Goal: Communication & Community: Participate in discussion

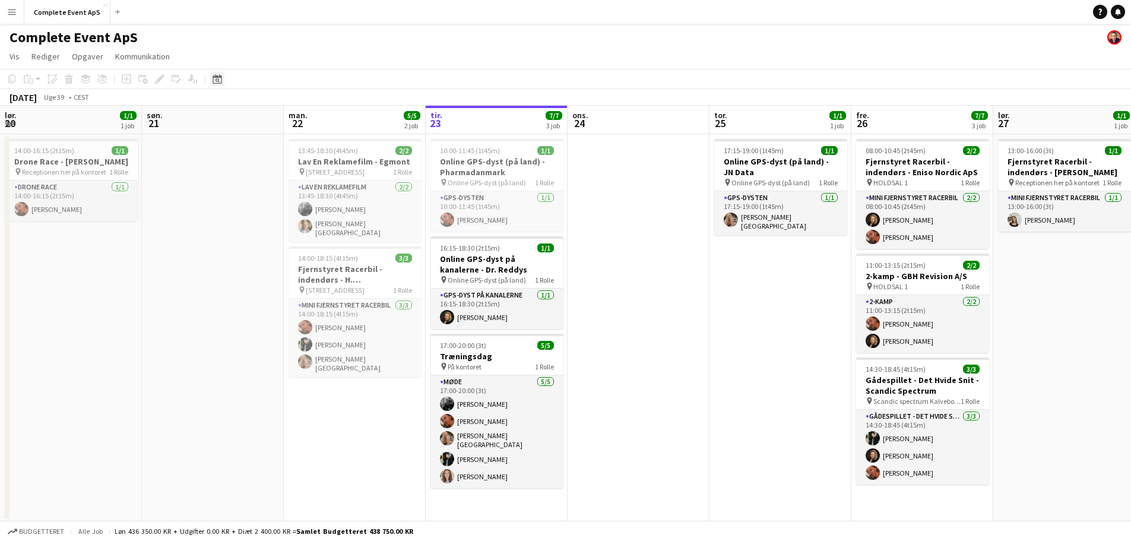
click at [217, 77] on icon at bounding box center [217, 78] width 9 height 9
click at [316, 118] on span "Next month" at bounding box center [314, 120] width 24 height 24
click at [312, 121] on span "Next month" at bounding box center [314, 120] width 24 height 24
click at [281, 115] on span "Previous month" at bounding box center [290, 120] width 24 height 24
click at [266, 233] on span "23" at bounding box center [266, 227] width 14 height 14
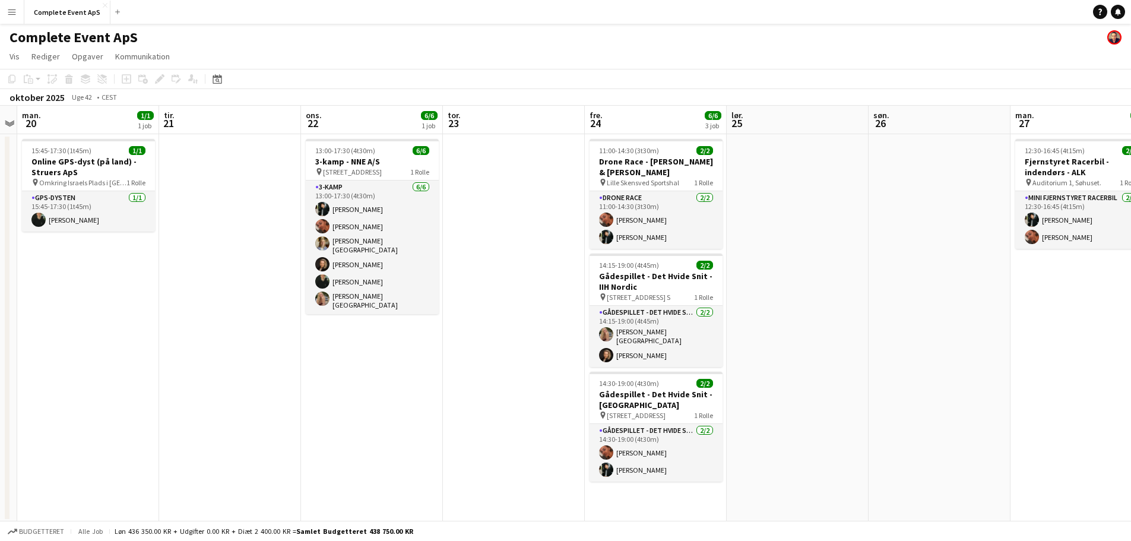
scroll to position [1, 0]
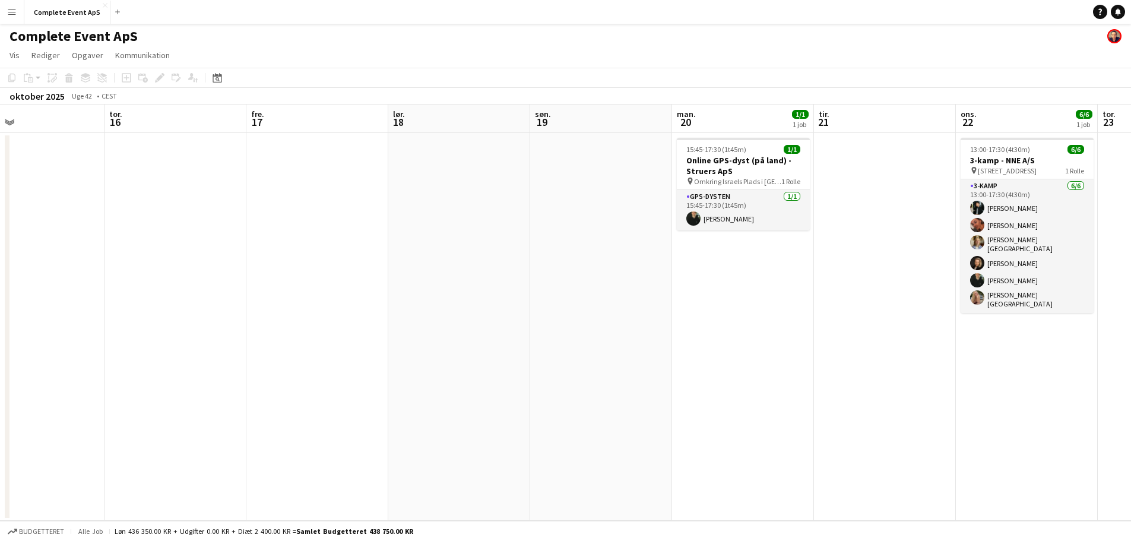
drag, startPoint x: 106, startPoint y: 347, endPoint x: 890, endPoint y: 383, distance: 784.5
click at [890, 383] on app-calendar-viewport "man. 13 tir. 14 ons. 15 tor. 16 fre. 17 lør. 18 søn. 19 man. 20 1/1 1 job tir. …" at bounding box center [565, 312] width 1131 height 416
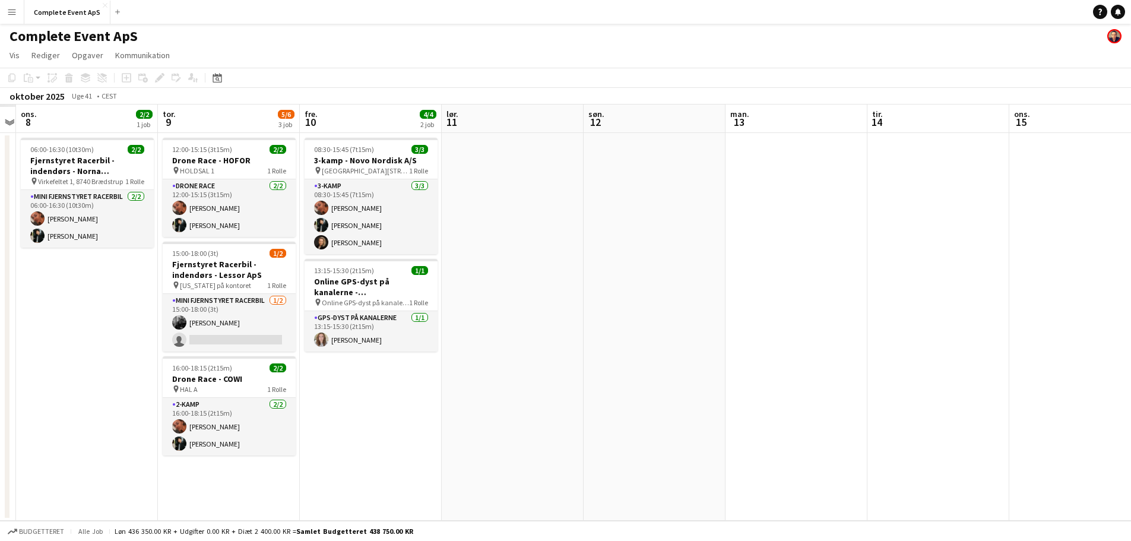
scroll to position [0, 268]
drag, startPoint x: 308, startPoint y: 280, endPoint x: 728, endPoint y: 303, distance: 420.9
click at [956, 312] on app-calendar-viewport "man. 6 tir. 7 ons. 8 2/2 1 job tor. 9 5/6 3 job fre. 10 4/4 2 job lør. 11 søn. …" at bounding box center [565, 312] width 1131 height 416
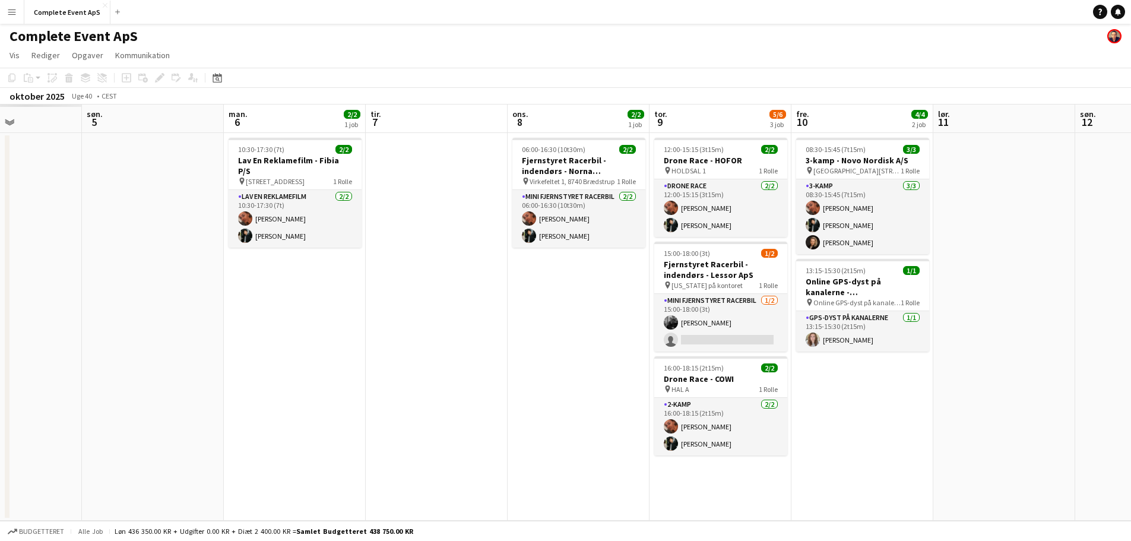
scroll to position [0, 255]
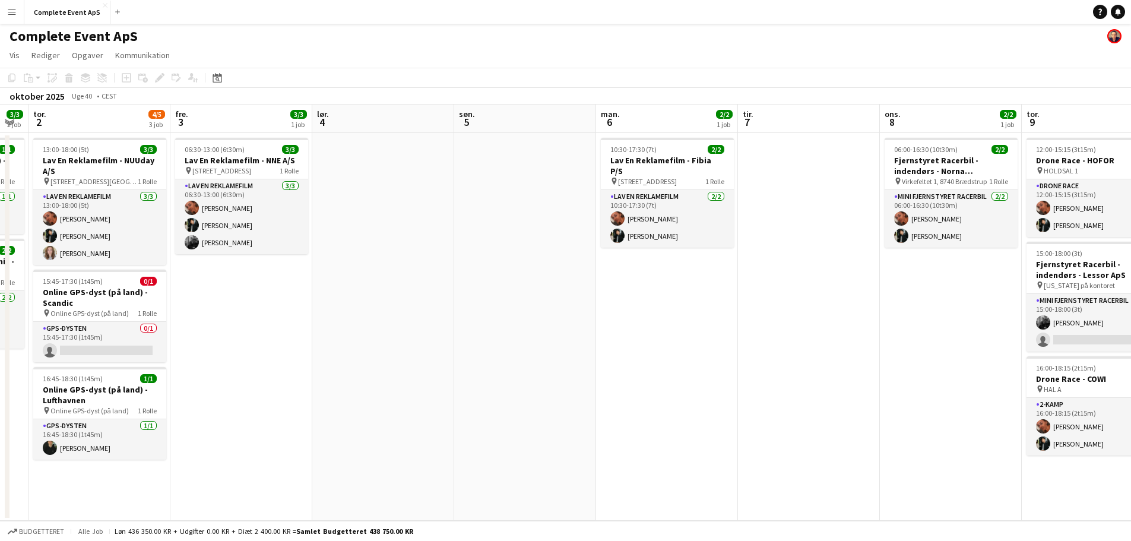
drag, startPoint x: 71, startPoint y: 340, endPoint x: 924, endPoint y: 327, distance: 853.2
click at [924, 327] on app-calendar-viewport "tir. 30 ons. 1 3/3 2 job tor. 2 4/5 3 job fre. 3 3/3 1 job lør. 4 søn. 5 man. 6…" at bounding box center [565, 312] width 1131 height 416
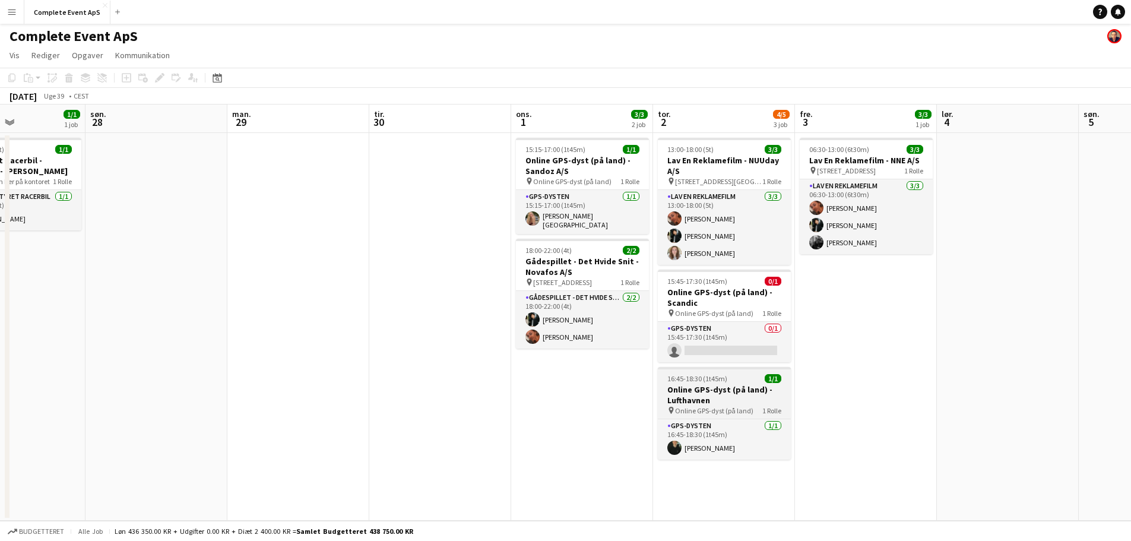
drag, startPoint x: 285, startPoint y: 412, endPoint x: 800, endPoint y: 392, distance: 515.1
click at [970, 373] on app-calendar-viewport "tor. 25 1/1 1 job fre. 26 7/7 3 job lør. 27 1/1 1 job søn. 28 man. 29 tir. 30 o…" at bounding box center [565, 312] width 1131 height 416
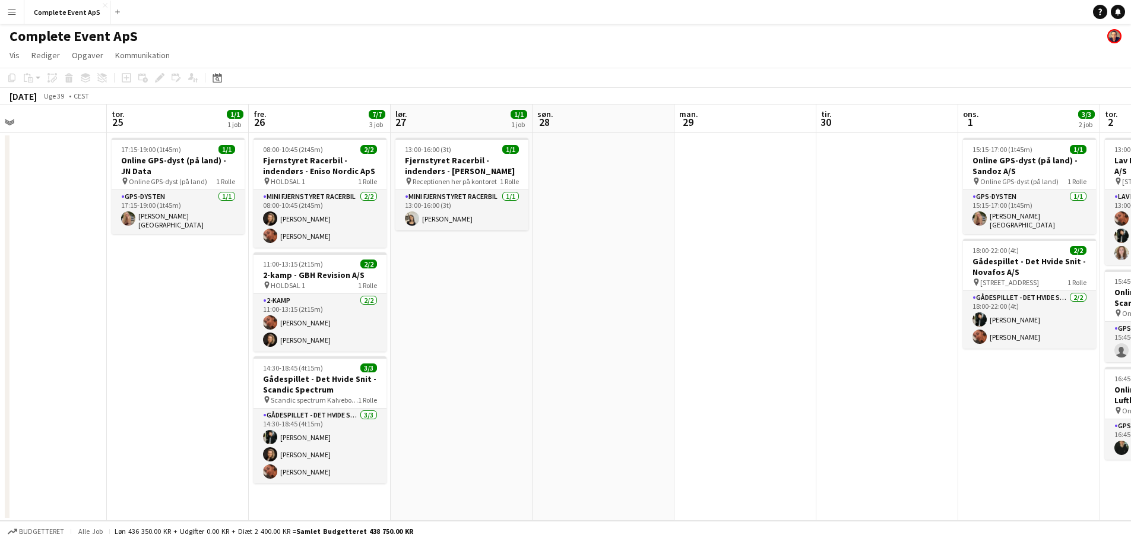
drag, startPoint x: 121, startPoint y: 363, endPoint x: 725, endPoint y: 362, distance: 604.4
click at [682, 363] on app-calendar-viewport "tir. 23 7/7 3 job ons. 24 tor. 25 1/1 1 job fre. 26 7/7 3 job lør. 27 1/1 1 job…" at bounding box center [565, 312] width 1131 height 416
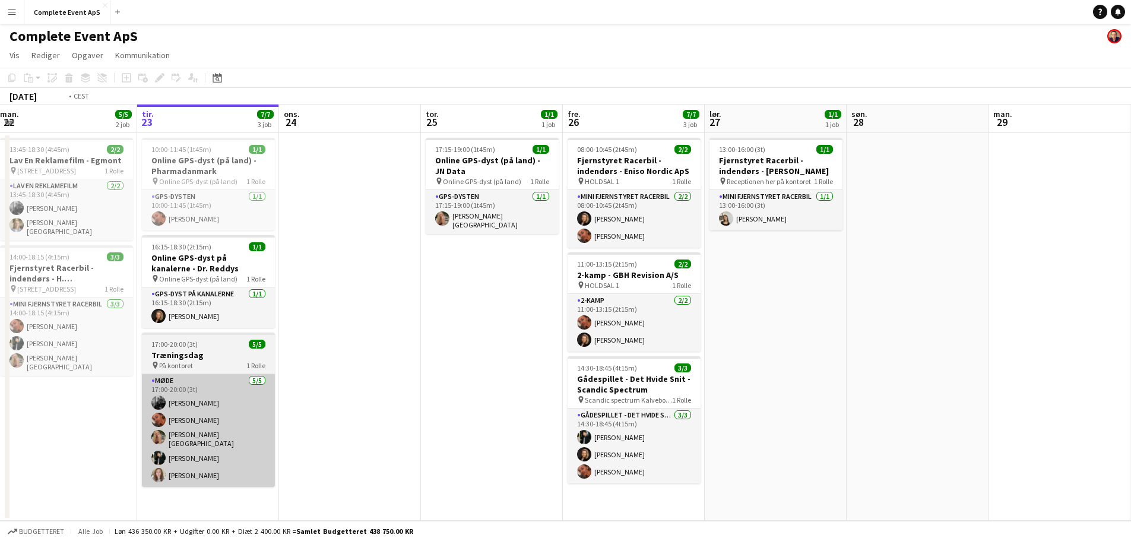
drag, startPoint x: 80, startPoint y: 361, endPoint x: 692, endPoint y: 405, distance: 613.6
click at [636, 405] on app-calendar-viewport "lør. 20 1/1 1 job søn. 21 man. 22 5/5 2 job tir. 23 7/7 3 job ons. 24 tor. 25 1…" at bounding box center [565, 312] width 1131 height 416
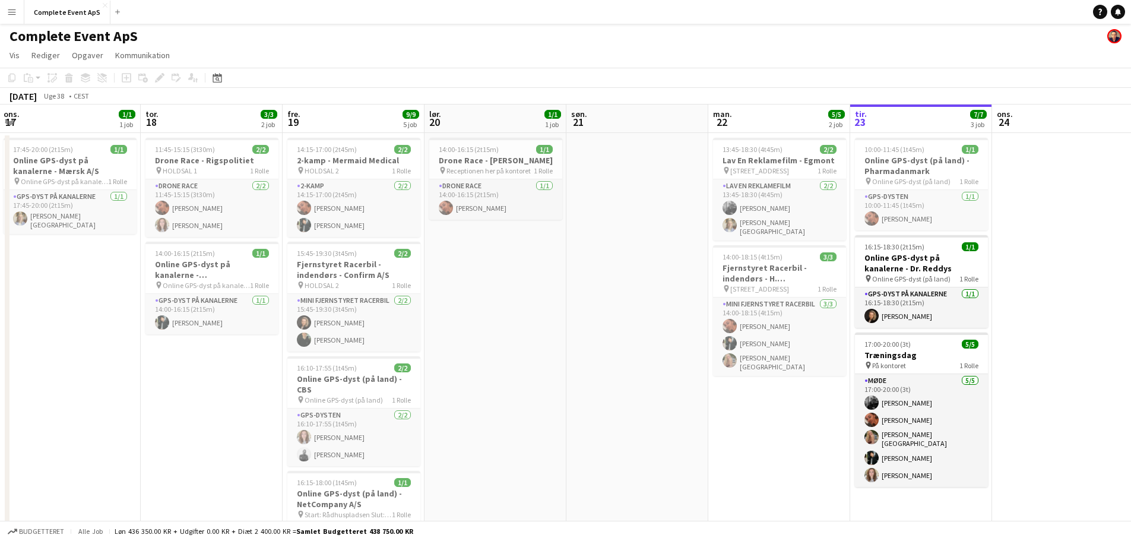
drag, startPoint x: 442, startPoint y: 370, endPoint x: 168, endPoint y: 355, distance: 274.7
click at [167, 356] on app-calendar-viewport "man. 15 3/3 1 job tir. 16 3/3 1 job ons. 17 1/1 1 job tor. 18 3/3 2 job fre. 19…" at bounding box center [565, 410] width 1131 height 613
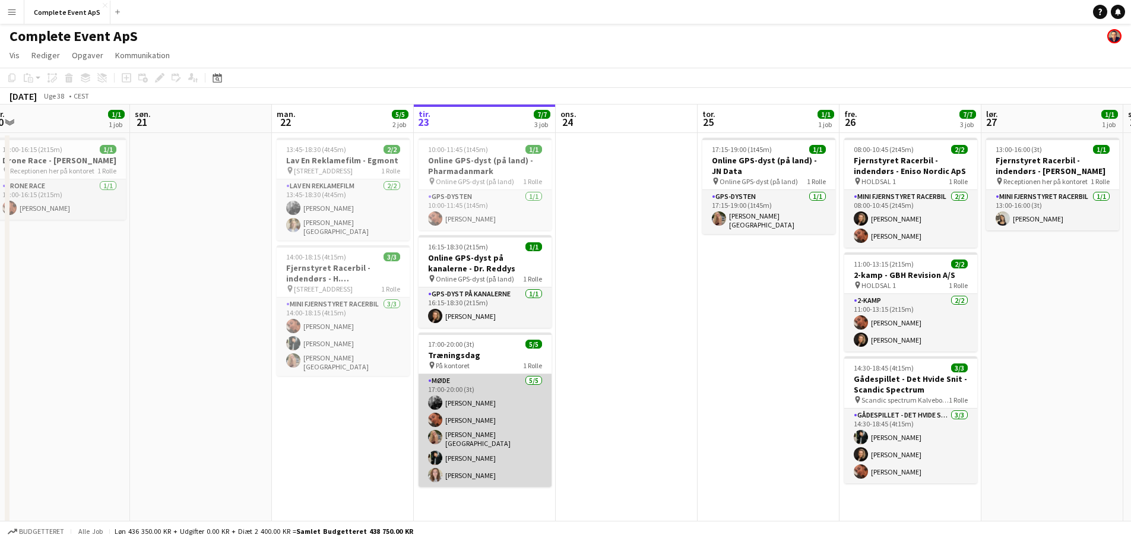
click at [465, 457] on app-card-role "Møde [DATE] 17:00-20:00 (3t) [PERSON_NAME] [PERSON_NAME] [PERSON_NAME] [PERSON_…" at bounding box center [485, 430] width 133 height 113
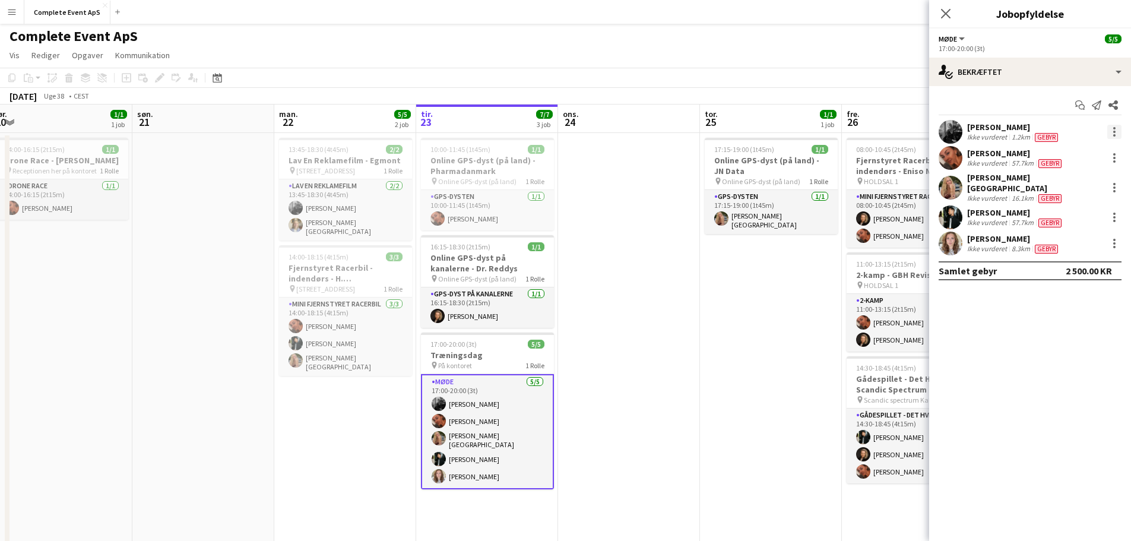
click at [1114, 128] on div at bounding box center [1114, 128] width 2 height 2
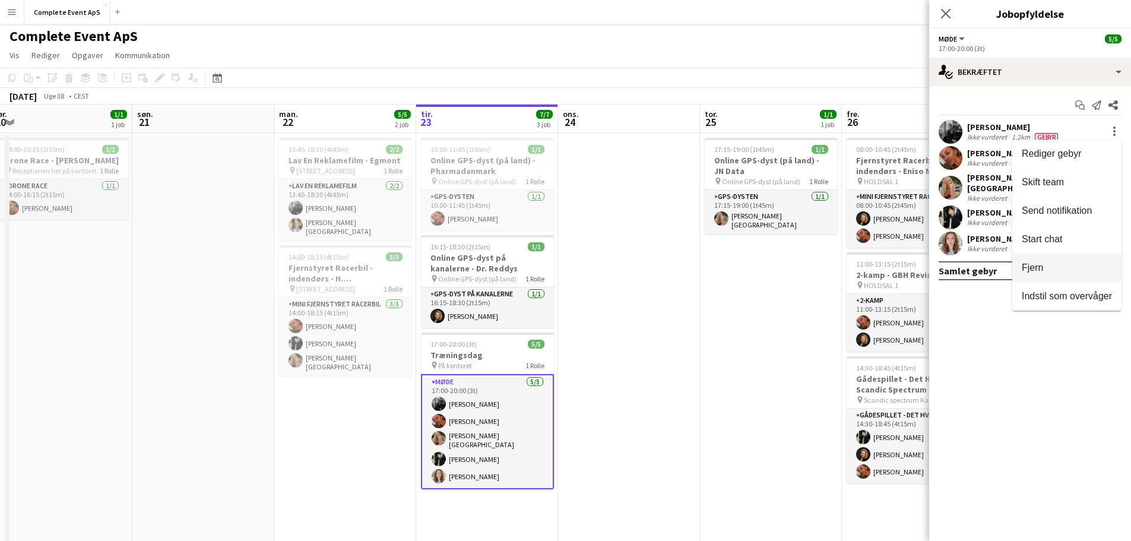
click at [1070, 264] on span "Fjern" at bounding box center [1067, 267] width 90 height 11
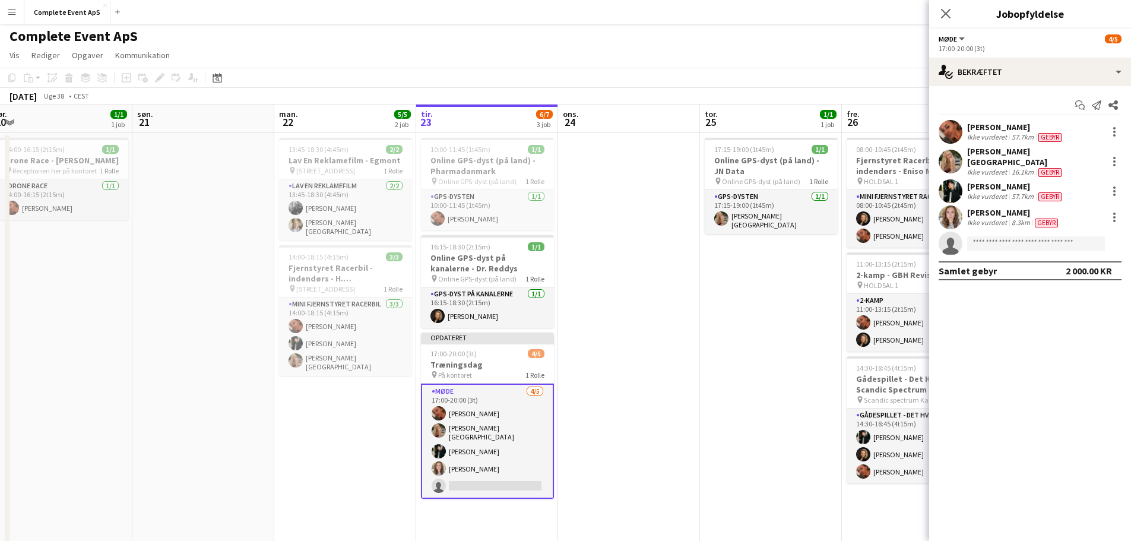
drag, startPoint x: 640, startPoint y: 369, endPoint x: 733, endPoint y: 268, distance: 137.0
click at [641, 369] on app-date-cell at bounding box center [629, 425] width 142 height 584
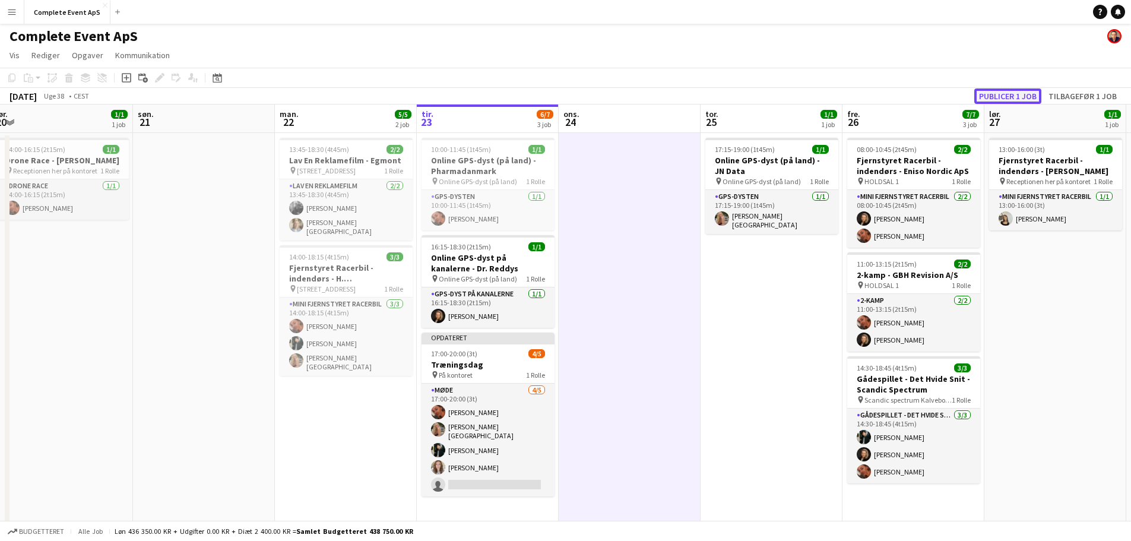
click at [1017, 96] on button "Publicer 1 job" at bounding box center [1007, 95] width 67 height 15
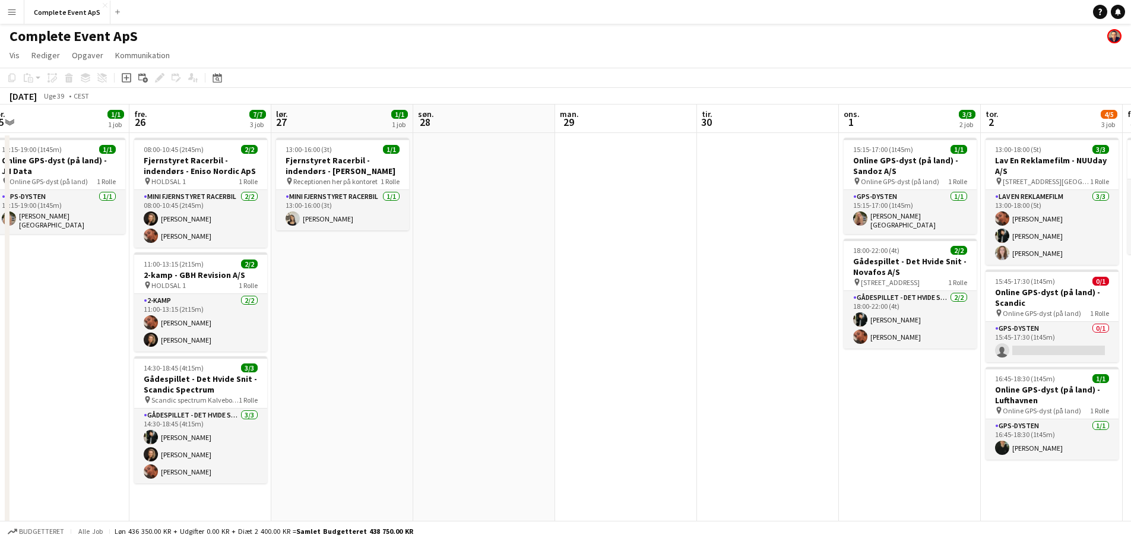
drag, startPoint x: 679, startPoint y: 275, endPoint x: 71, endPoint y: 191, distance: 613.7
click at [71, 191] on app-calendar-viewport "man. 22 5/5 2 job tir. 23 6/7 3 job ons. 24 tor. 25 1/1 1 job fre. 26 7/7 3 job…" at bounding box center [565, 410] width 1131 height 613
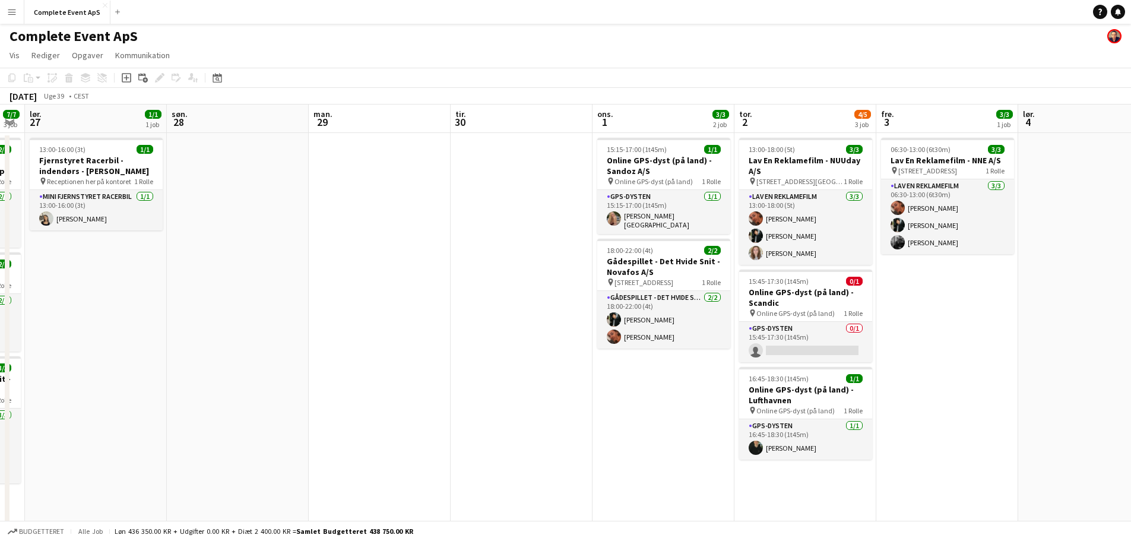
scroll to position [0, 509]
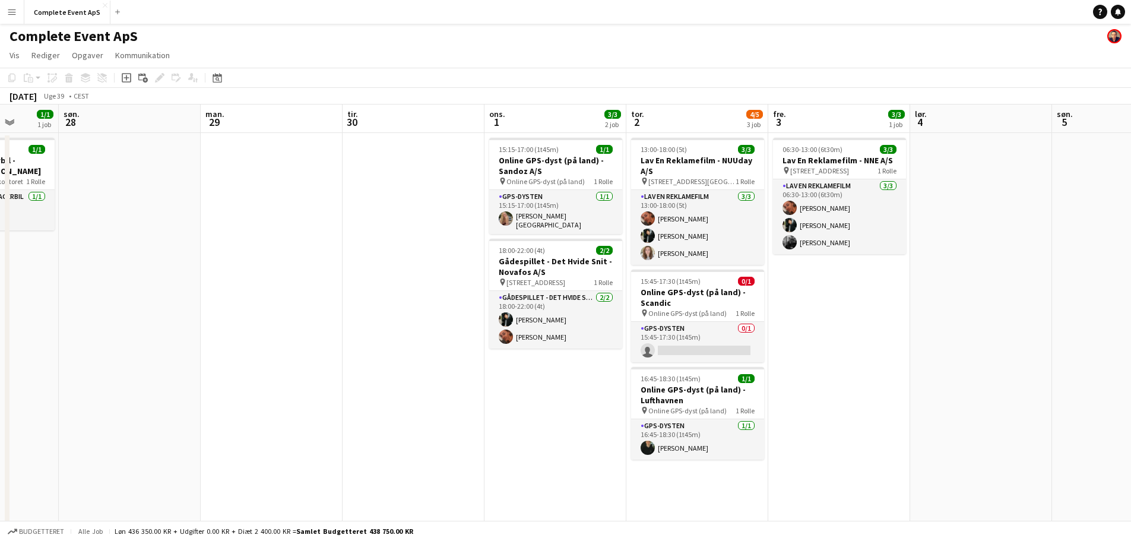
drag, startPoint x: 727, startPoint y: 321, endPoint x: 373, endPoint y: 291, distance: 355.7
click at [373, 291] on app-calendar-viewport "ons. 24 tor. 25 1/1 1 job fre. 26 7/7 3 job lør. 27 1/1 1 job søn. 28 man. 29 t…" at bounding box center [565, 410] width 1131 height 613
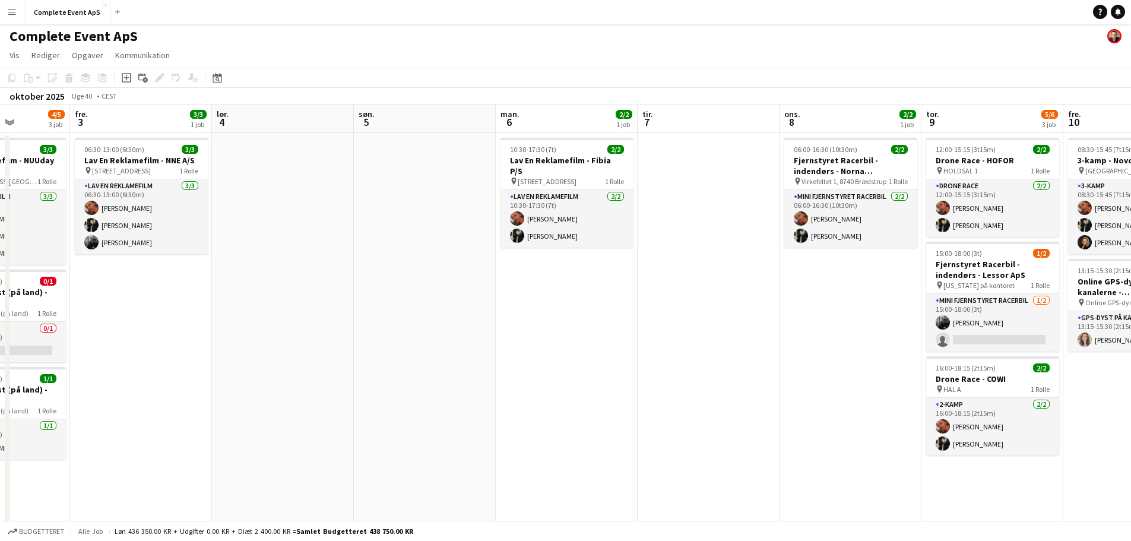
drag, startPoint x: 539, startPoint y: 318, endPoint x: 0, endPoint y: 203, distance: 551.1
click at [0, 203] on app-calendar-viewport "tir. 30 ons. 1 3/3 2 job tor. 2 4/5 3 job fre. 3 3/3 1 job lør. 4 søn. 5 man. 6…" at bounding box center [565, 410] width 1131 height 613
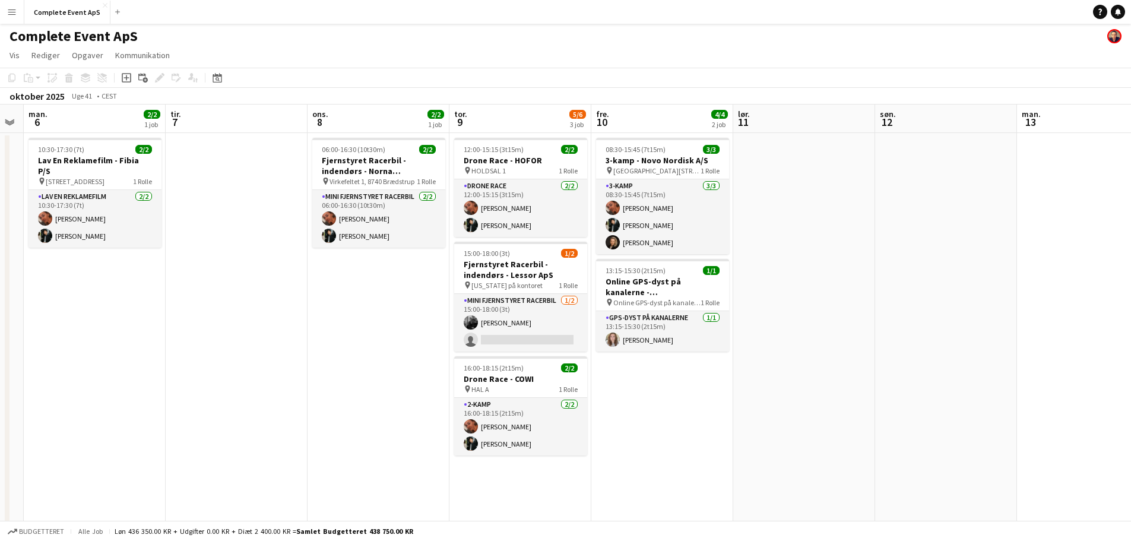
scroll to position [0, 530]
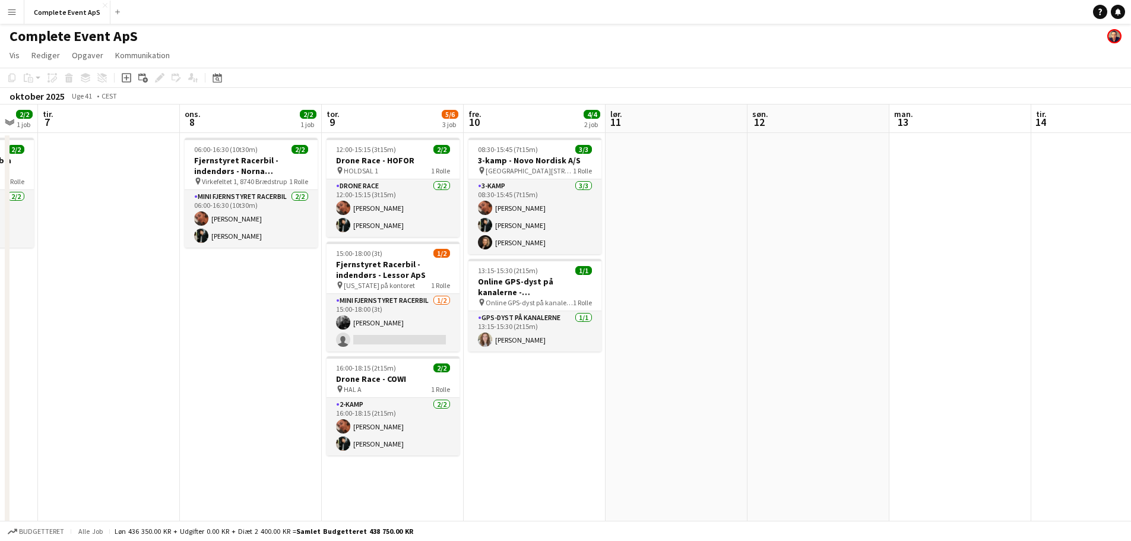
drag, startPoint x: 765, startPoint y: 312, endPoint x: 165, endPoint y: 239, distance: 604.0
click at [165, 239] on app-calendar-viewport "fre. 3 3/3 1 job lør. 4 søn. 5 man. 6 2/2 1 job tir. 7 ons. 8 2/2 1 job tor. 9 …" at bounding box center [565, 410] width 1131 height 613
click at [68, 8] on button "Complete Event ApS Luk" at bounding box center [67, 12] width 86 height 23
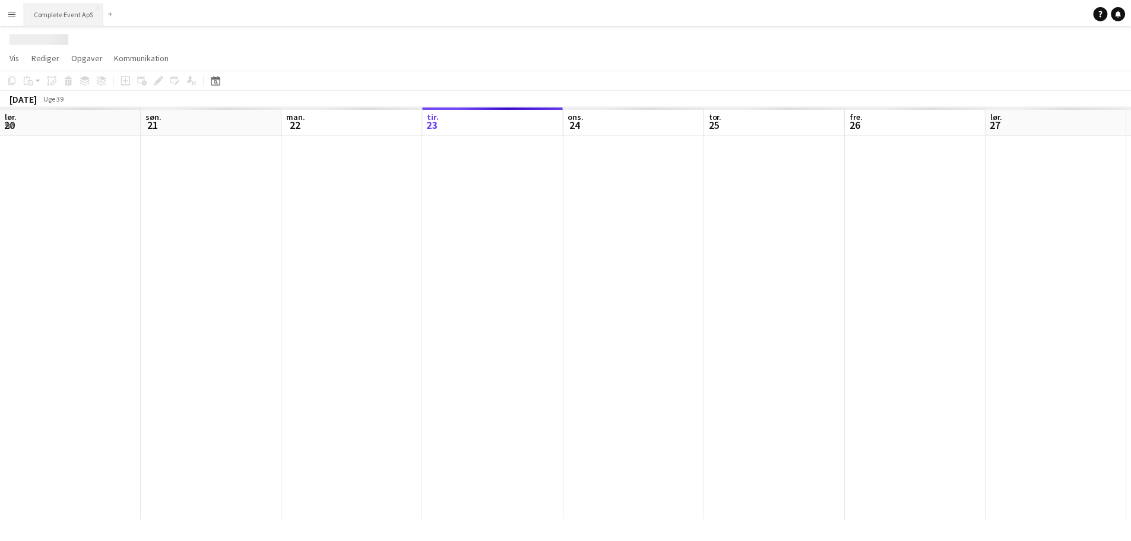
scroll to position [0, 284]
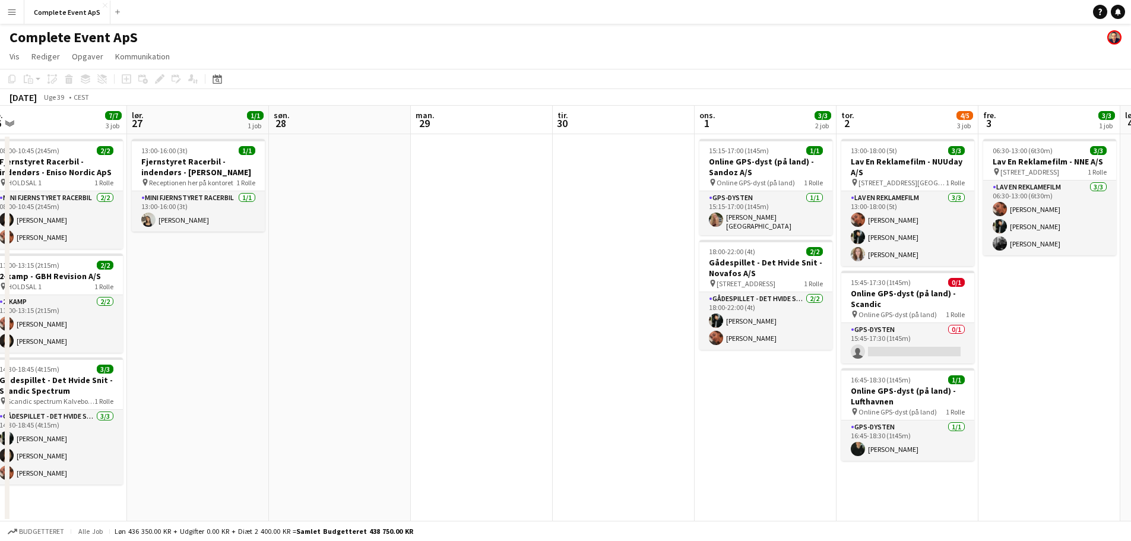
drag, startPoint x: 927, startPoint y: 431, endPoint x: 342, endPoint y: 378, distance: 587.2
click at [342, 378] on app-calendar-viewport "tir. 23 6/7 3 job ons. 24 tor. 25 1/1 1 job fre. 26 7/7 3 job lør. 27 1/1 1 job…" at bounding box center [565, 314] width 1131 height 416
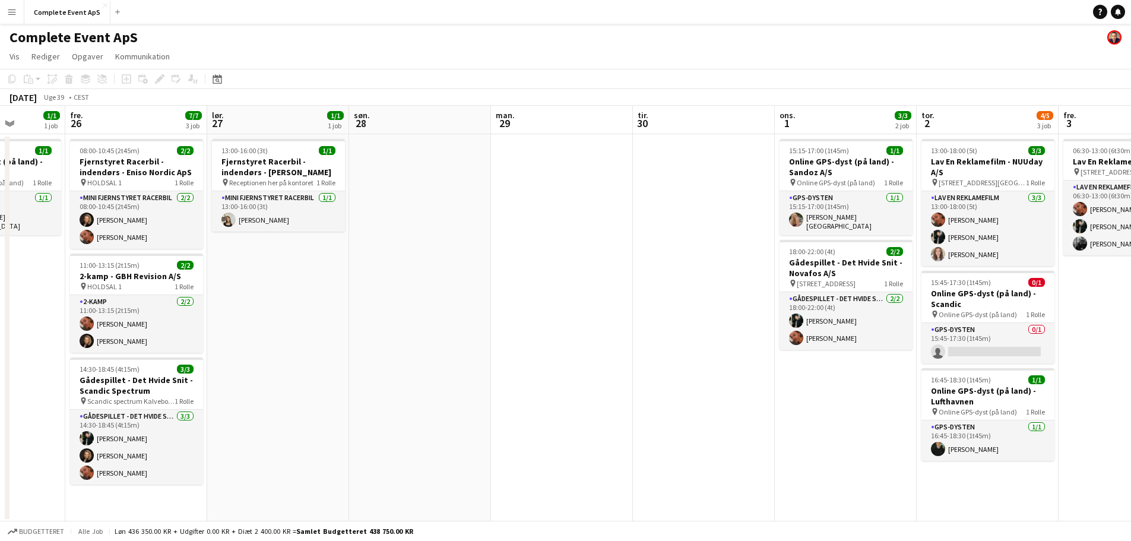
scroll to position [0, 355]
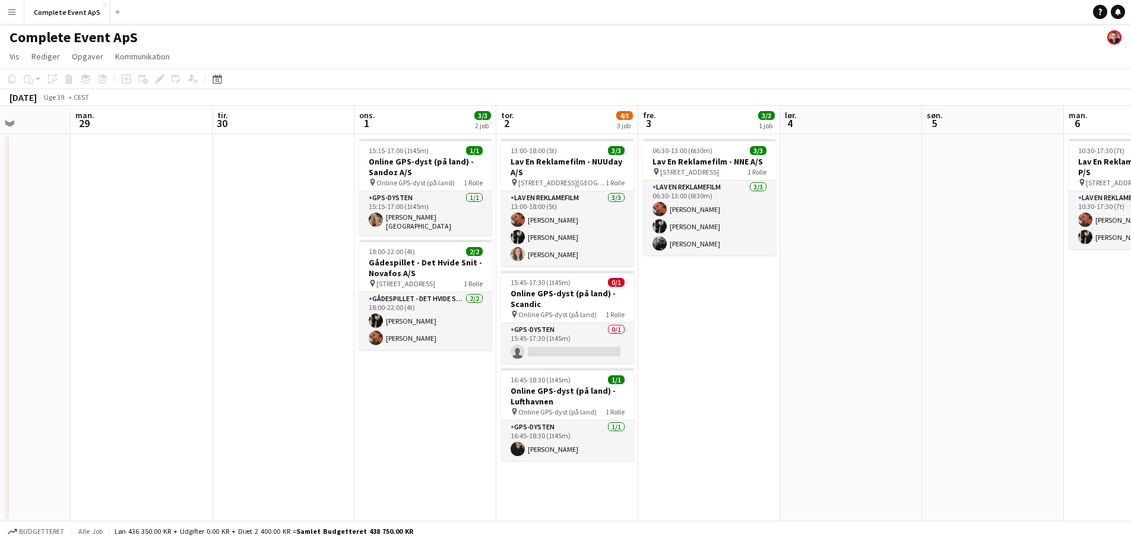
drag, startPoint x: 637, startPoint y: 399, endPoint x: 299, endPoint y: 367, distance: 339.3
click at [299, 367] on app-calendar-viewport "fre. 26 7/7 3 job lør. 27 1/1 1 job søn. 28 man. 29 tir. 30 ons. 1 3/3 2 job to…" at bounding box center [565, 314] width 1131 height 416
click at [713, 148] on div "06:30-13:00 (6t30m) 3/3" at bounding box center [709, 150] width 133 height 9
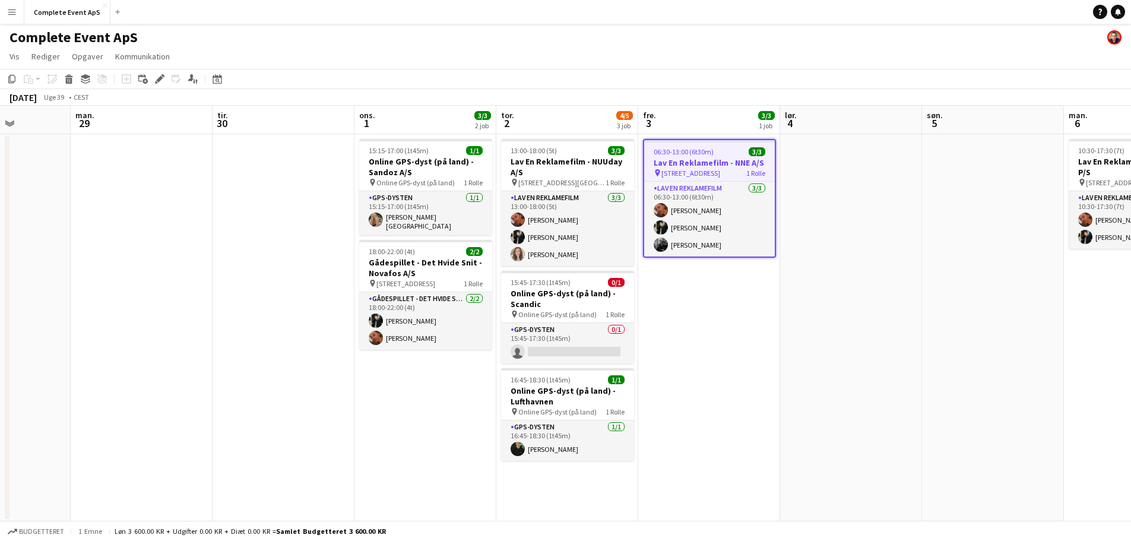
click at [713, 148] on div "06:30-13:00 (6t30m) 3/3" at bounding box center [709, 151] width 131 height 9
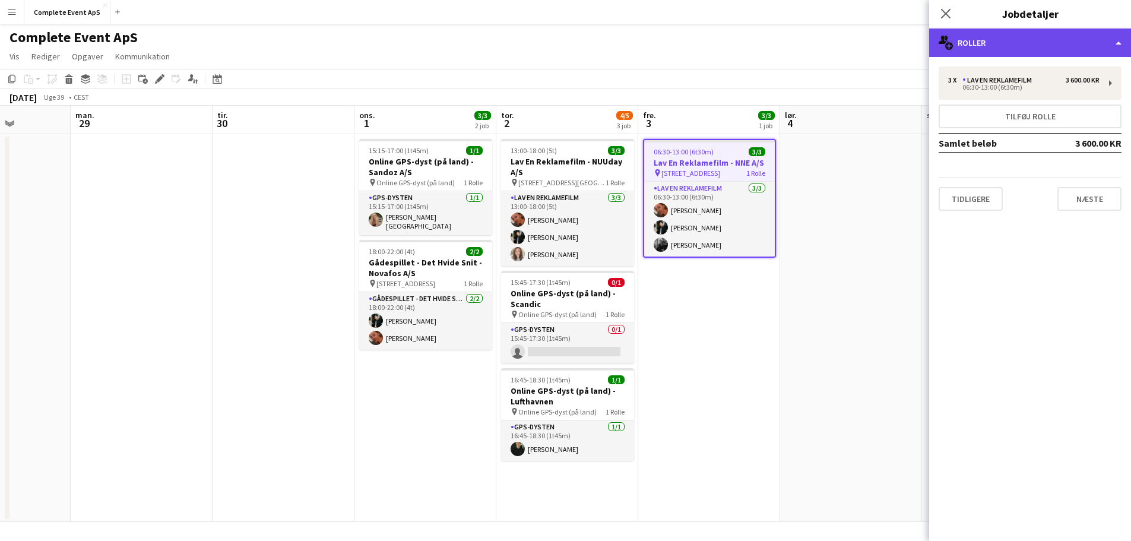
click at [1051, 34] on div "multiple-users-add Roller" at bounding box center [1030, 42] width 202 height 28
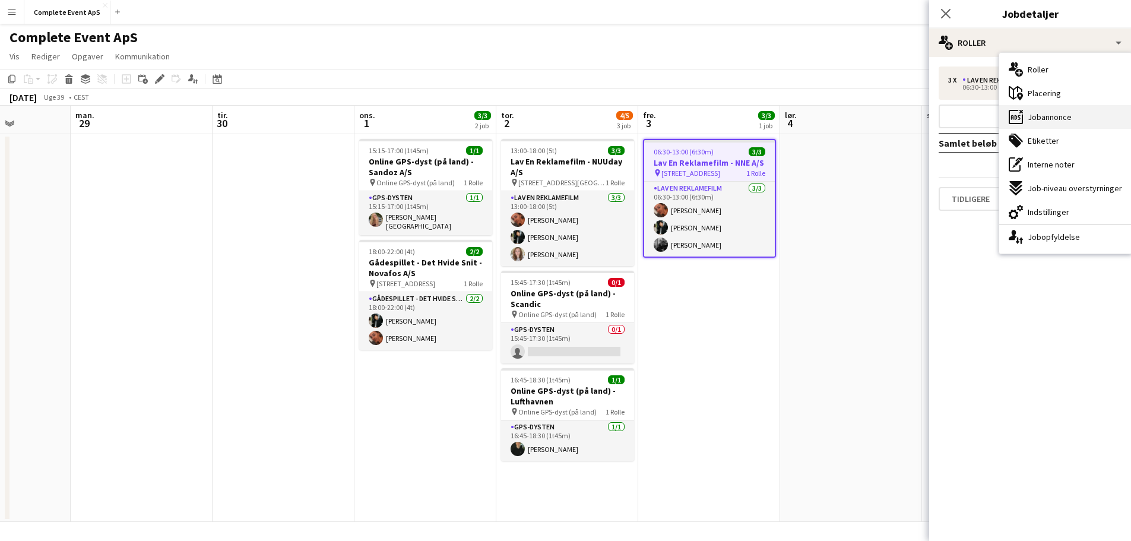
click at [1077, 116] on div "ads-window Jobannonce" at bounding box center [1065, 117] width 132 height 24
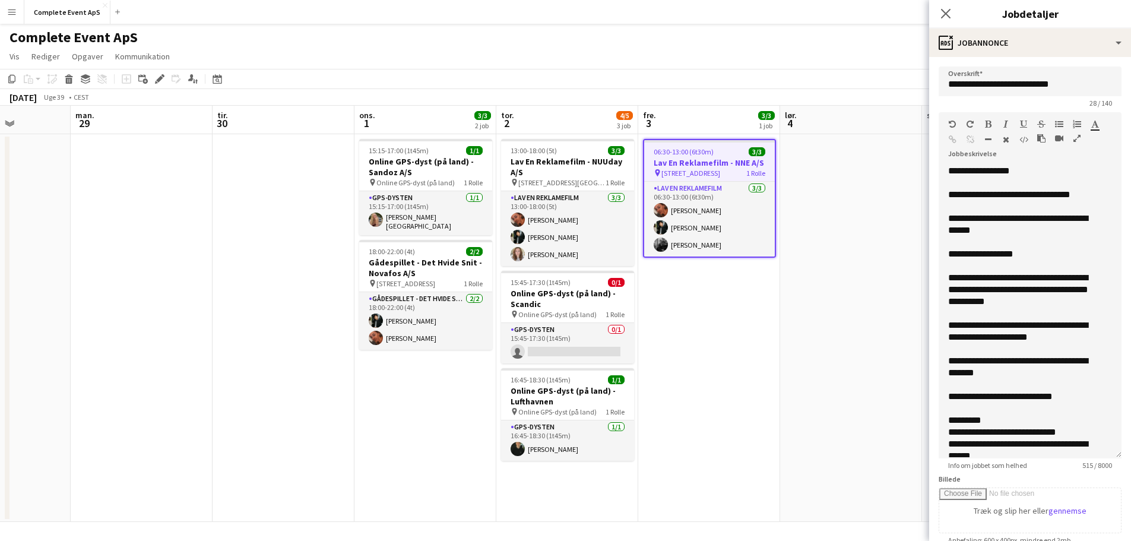
drag, startPoint x: 1109, startPoint y: 231, endPoint x: 1136, endPoint y: 453, distance: 223.6
click at [1131, 453] on html "Menu Boards Boards Boards Alle job Status Arbejdsstyrke Arbejdsstyrke Min arbej…" at bounding box center [565, 271] width 1131 height 542
click at [800, 365] on app-date-cell at bounding box center [851, 328] width 142 height 388
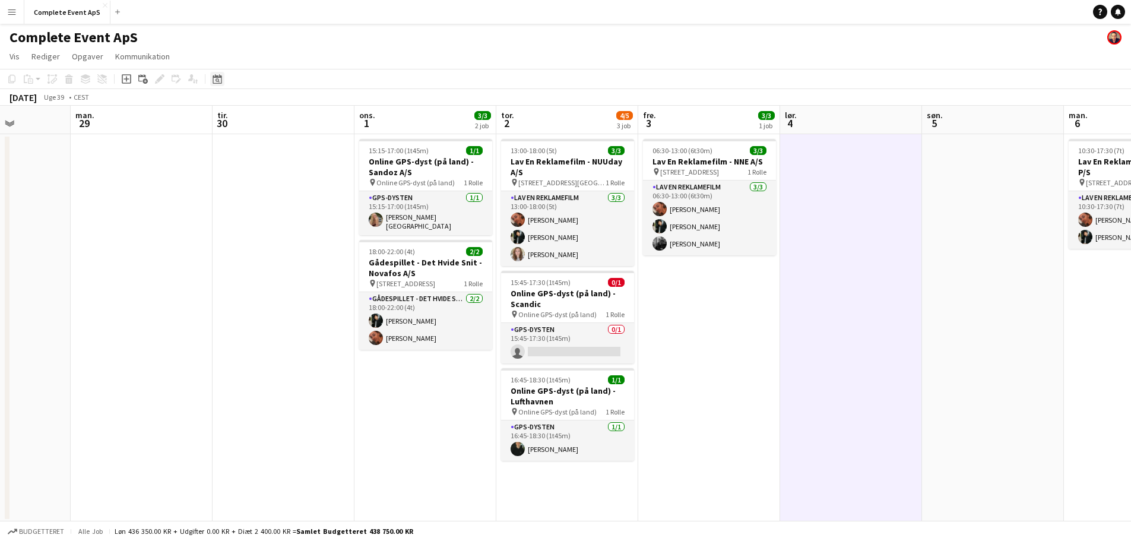
click at [213, 80] on icon "Datovælger" at bounding box center [217, 78] width 9 height 9
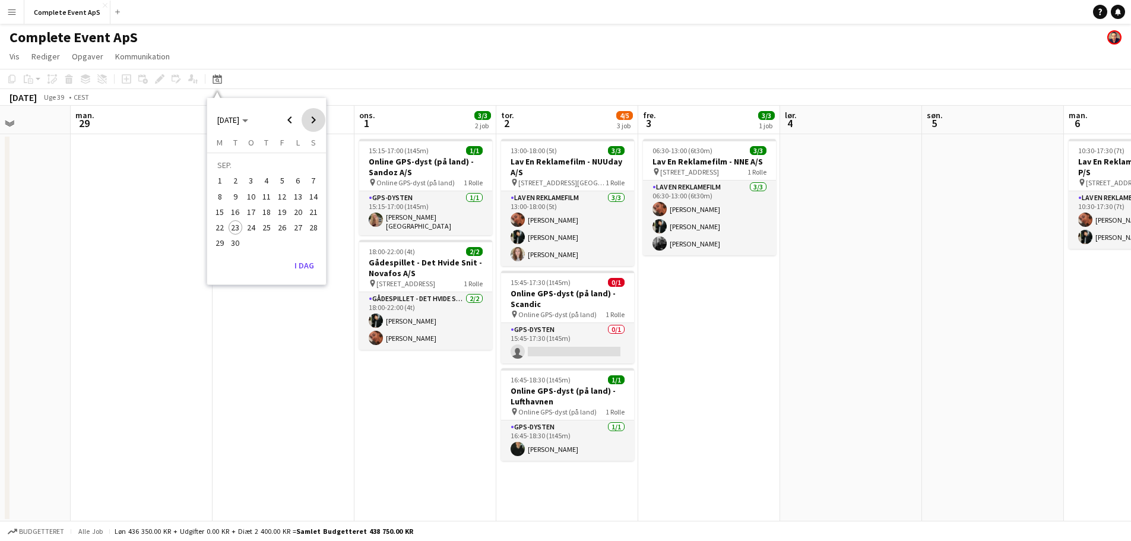
click at [305, 124] on span "Next month" at bounding box center [314, 120] width 24 height 24
click at [269, 180] on span "2" at bounding box center [266, 181] width 14 height 14
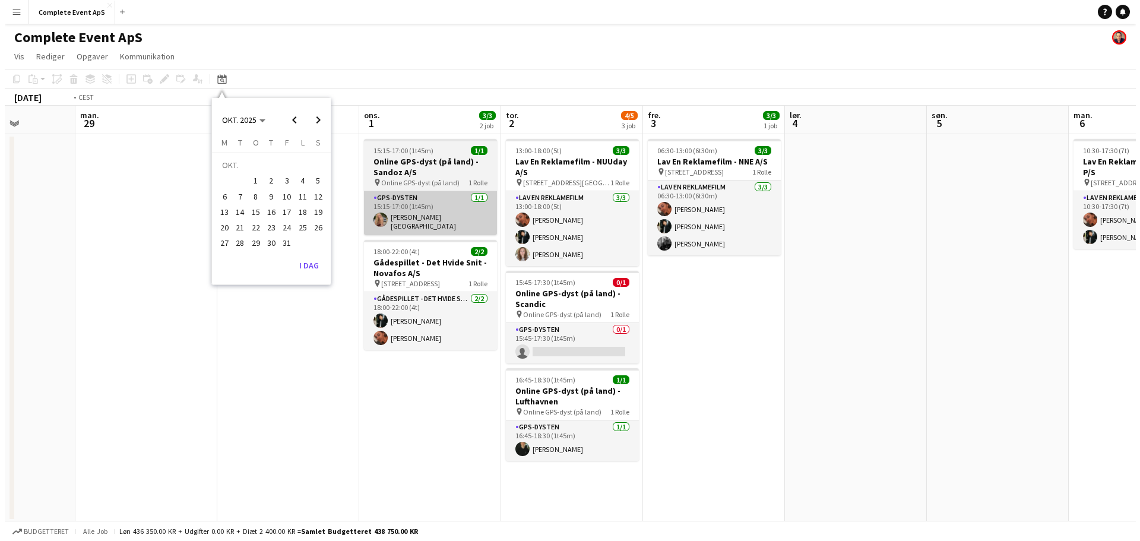
scroll to position [0, 408]
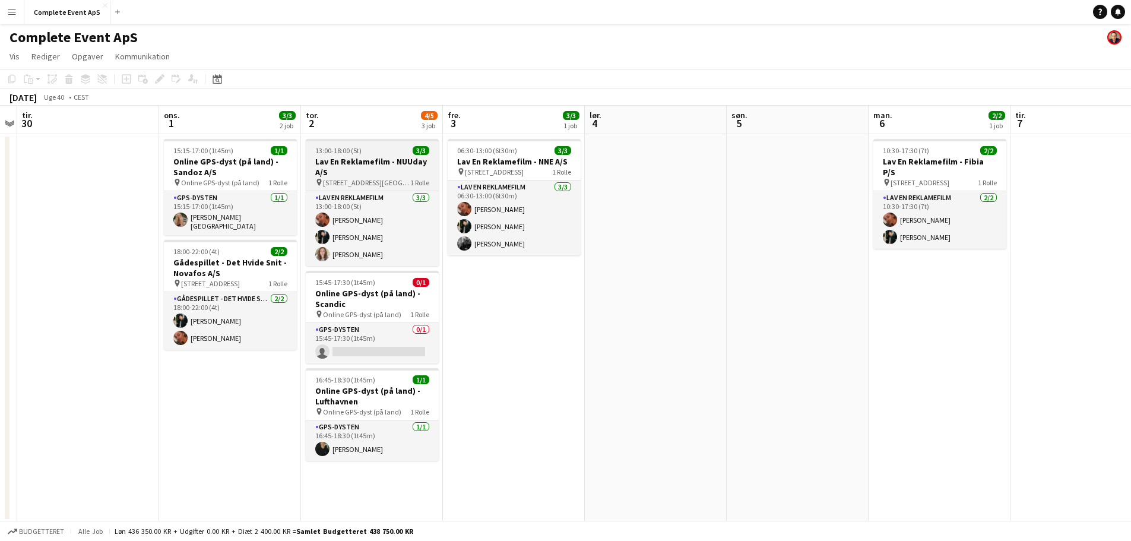
click at [385, 150] on div "13:00-18:00 (5t) 3/3" at bounding box center [372, 150] width 133 height 9
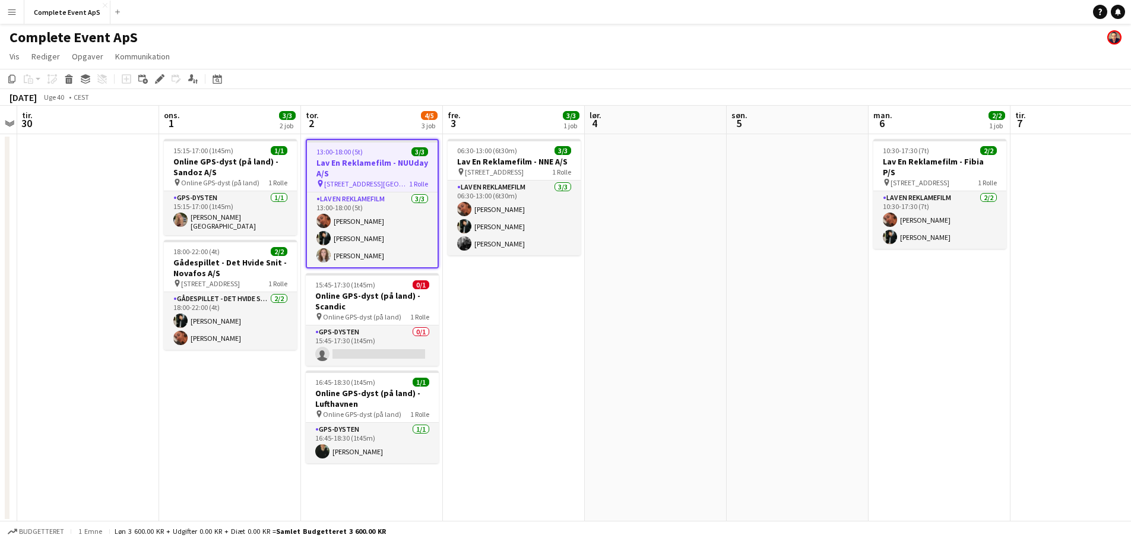
click at [385, 150] on div "13:00-18:00 (5t) 3/3" at bounding box center [372, 151] width 131 height 9
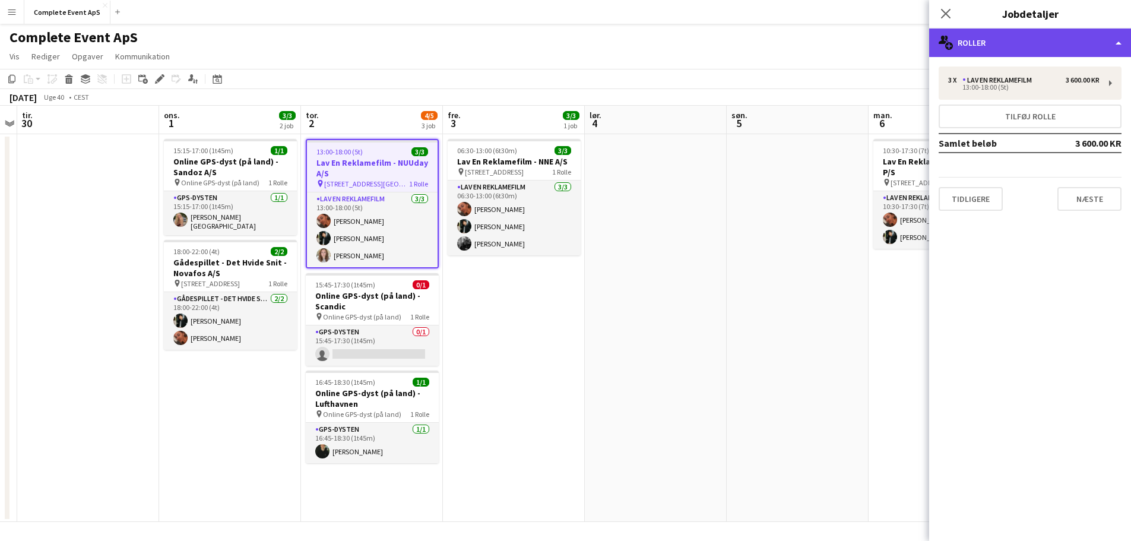
click at [1021, 50] on div "multiple-users-add Roller" at bounding box center [1030, 42] width 202 height 28
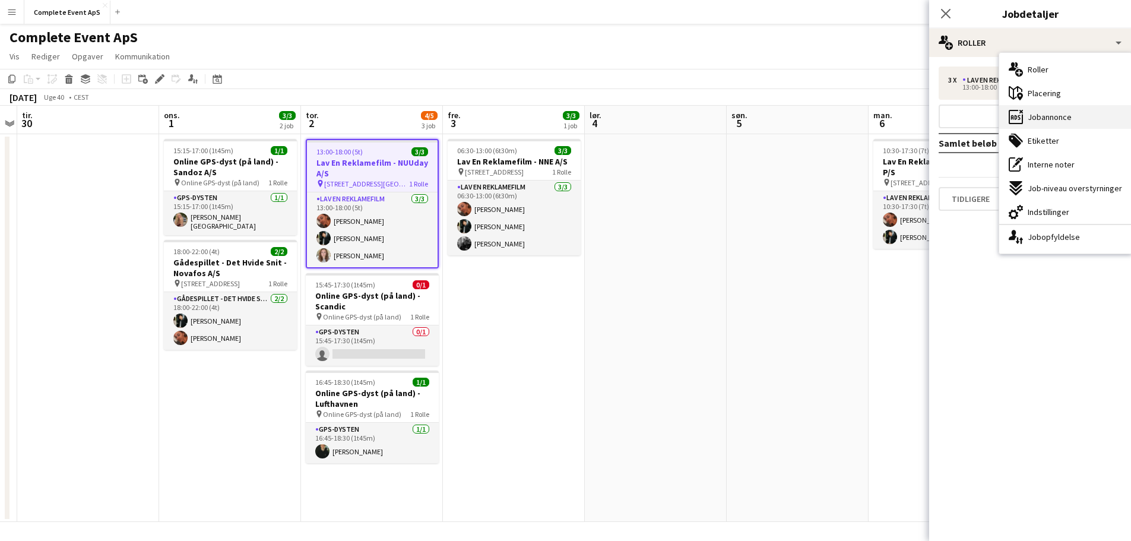
click at [1056, 121] on span "Jobannonce" at bounding box center [1050, 117] width 44 height 11
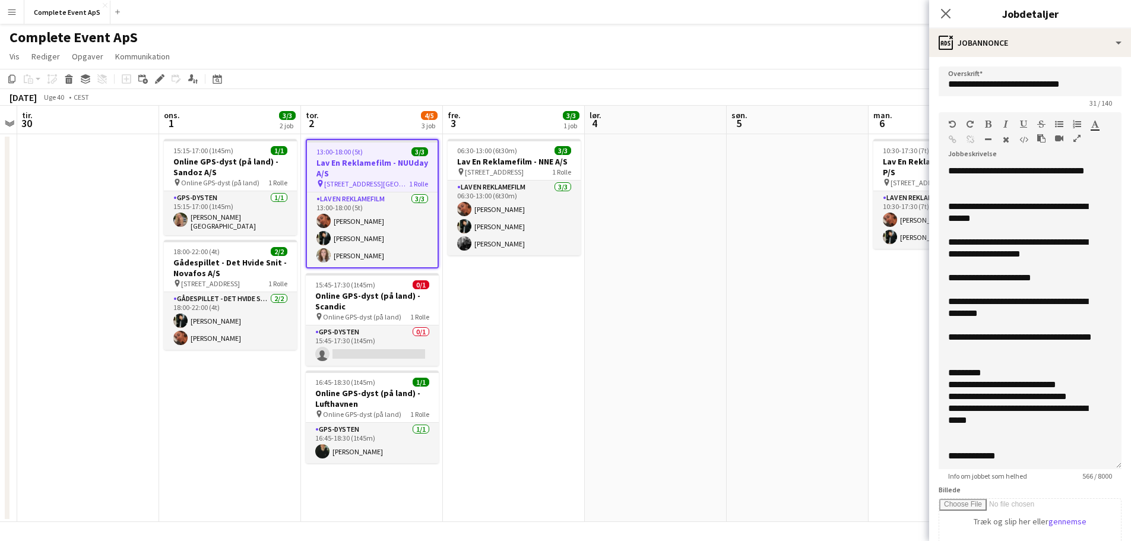
drag, startPoint x: 1110, startPoint y: 233, endPoint x: 1109, endPoint y: 465, distance: 232.7
click at [1109, 465] on div "**********" at bounding box center [1030, 317] width 183 height 304
click at [693, 377] on app-date-cell at bounding box center [656, 328] width 142 height 388
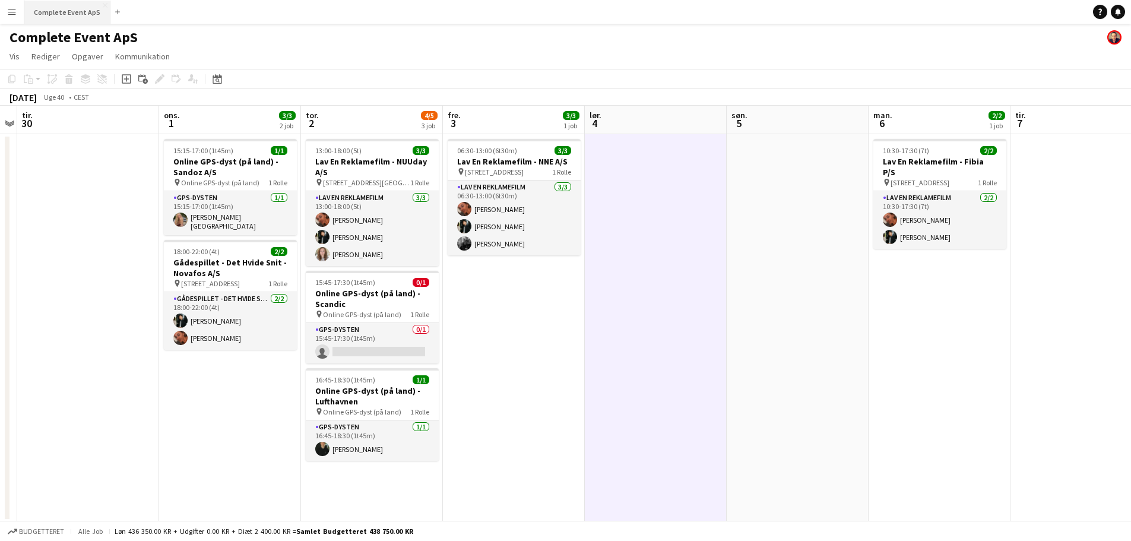
click at [83, 12] on button "Complete Event ApS Luk" at bounding box center [67, 12] width 86 height 23
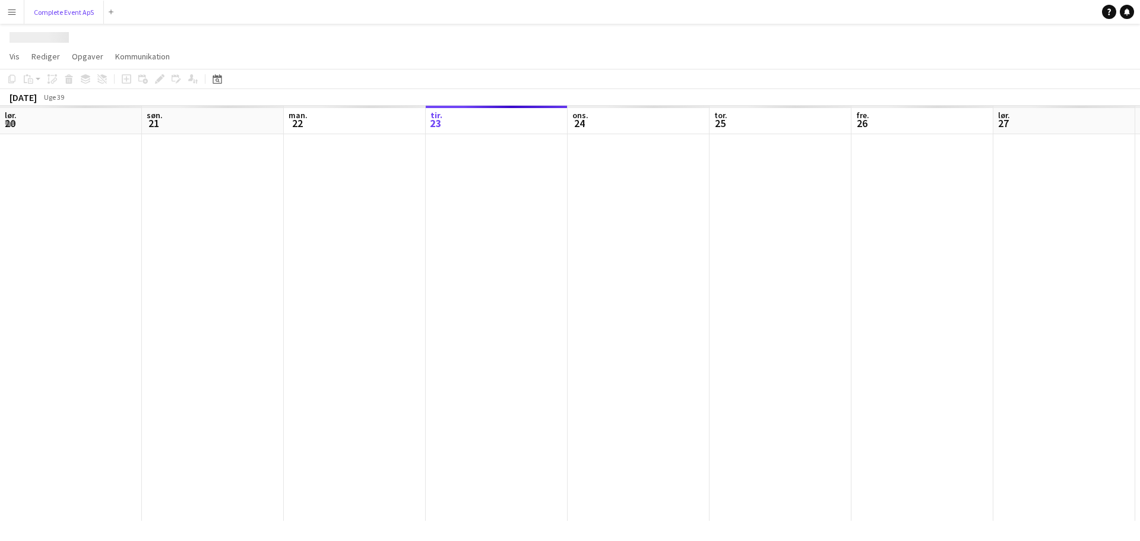
scroll to position [0, 284]
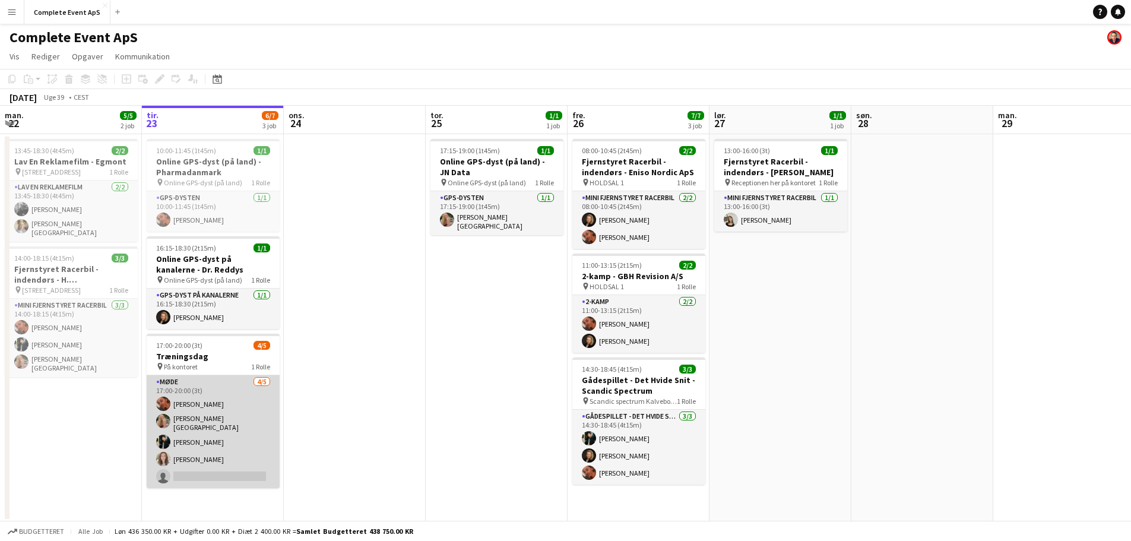
click at [233, 423] on app-card-role "Møde [DATE] 17:00-20:00 (3t) [PERSON_NAME] [PERSON_NAME] [PERSON_NAME] [PERSON_…" at bounding box center [213, 431] width 133 height 113
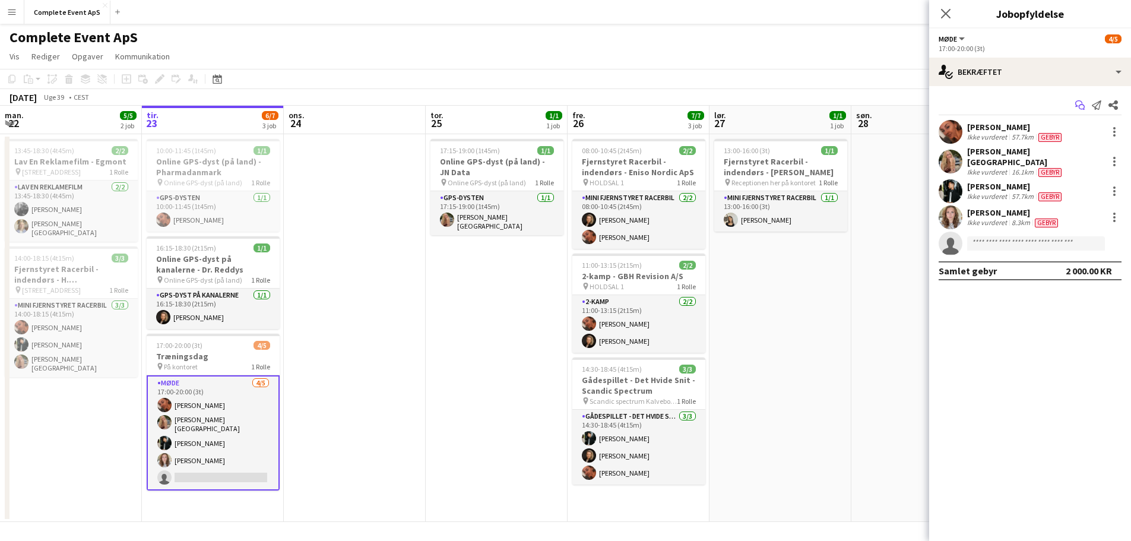
click at [1079, 103] on icon "Start chat" at bounding box center [1079, 104] width 9 height 9
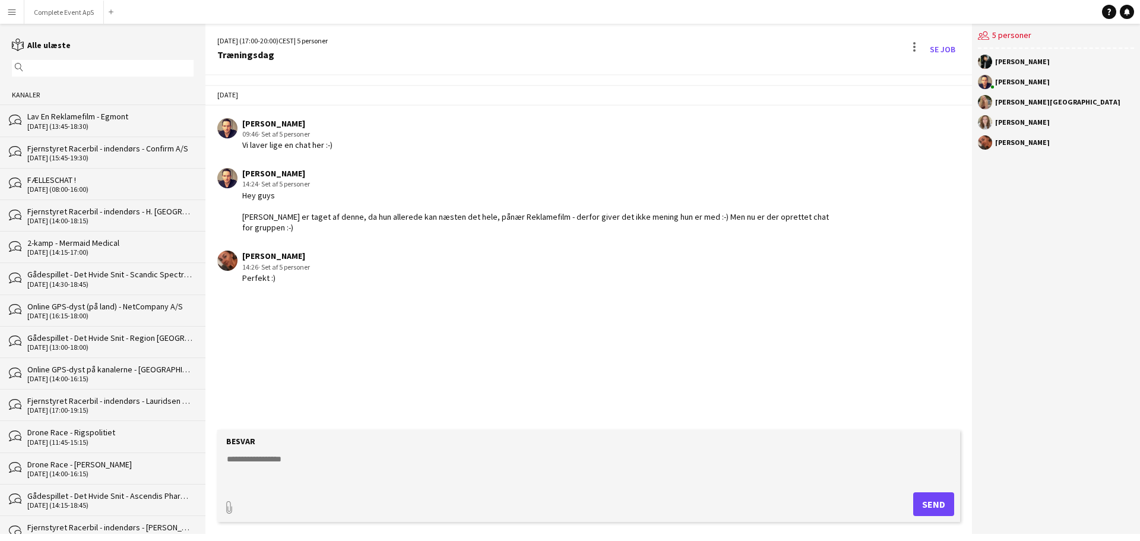
click at [429, 458] on textarea at bounding box center [591, 468] width 731 height 31
click at [417, 476] on textarea "**********" at bounding box center [591, 468] width 731 height 31
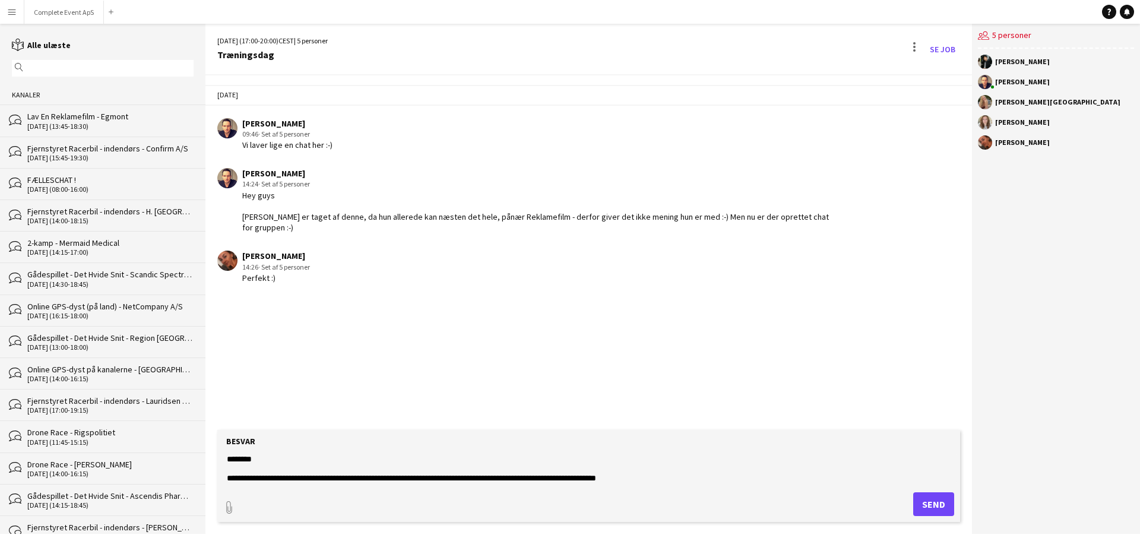
click at [302, 479] on textarea "**********" at bounding box center [591, 468] width 731 height 31
click at [464, 474] on textarea "**********" at bounding box center [591, 468] width 731 height 31
click at [256, 480] on textarea "**********" at bounding box center [591, 468] width 731 height 31
type textarea "**********"
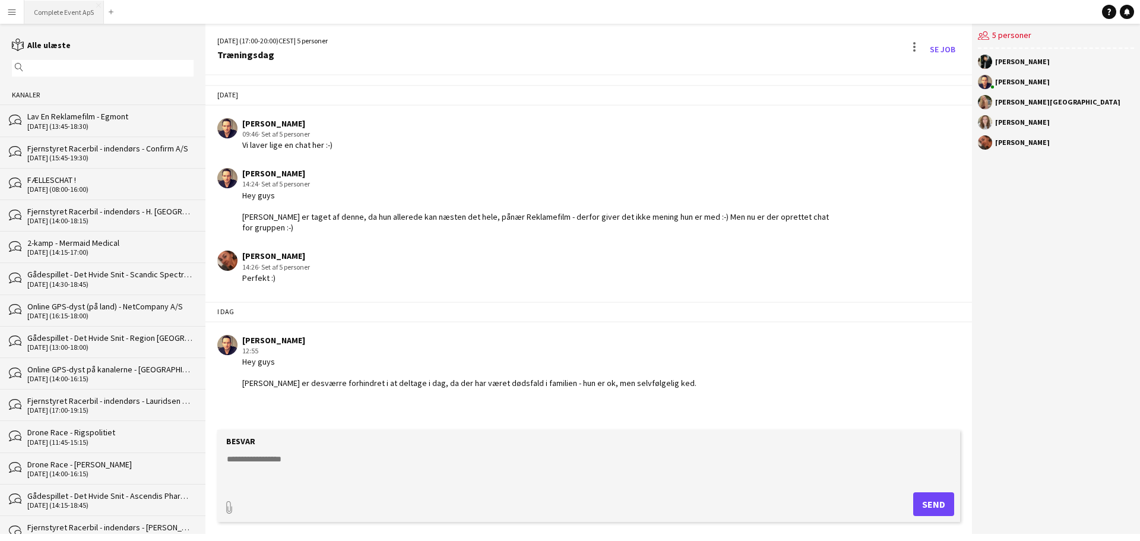
click at [66, 12] on button "Complete Event ApS Luk" at bounding box center [64, 12] width 80 height 23
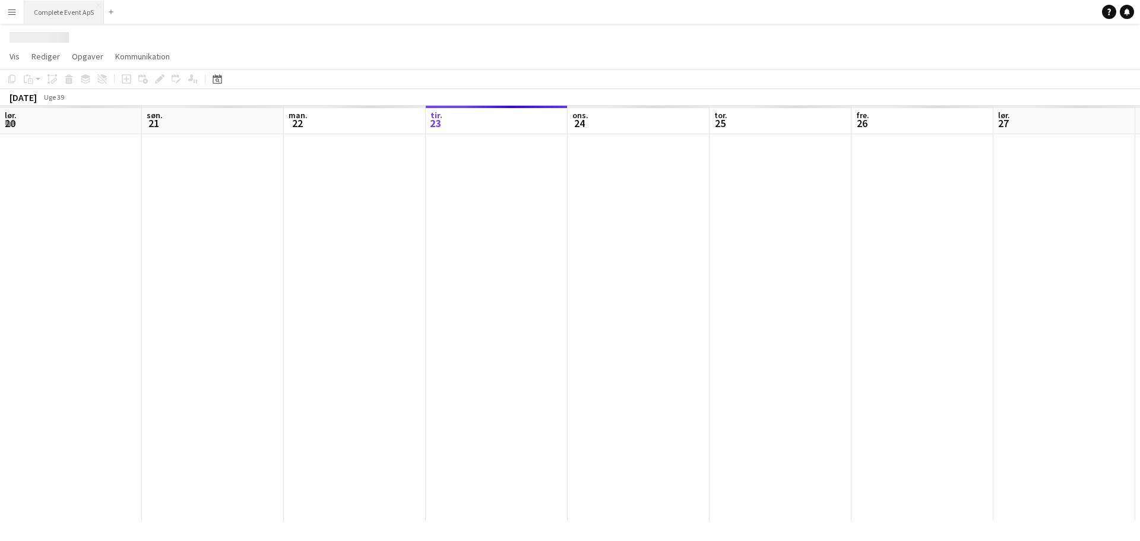
scroll to position [0, 284]
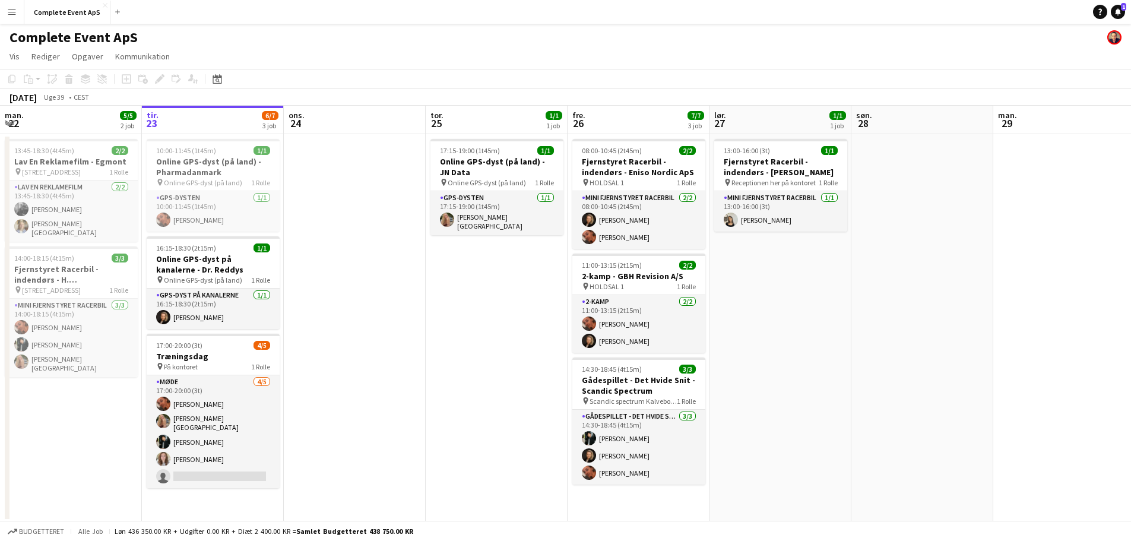
click at [1120, 11] on icon "Notifikationer" at bounding box center [1117, 11] width 7 height 7
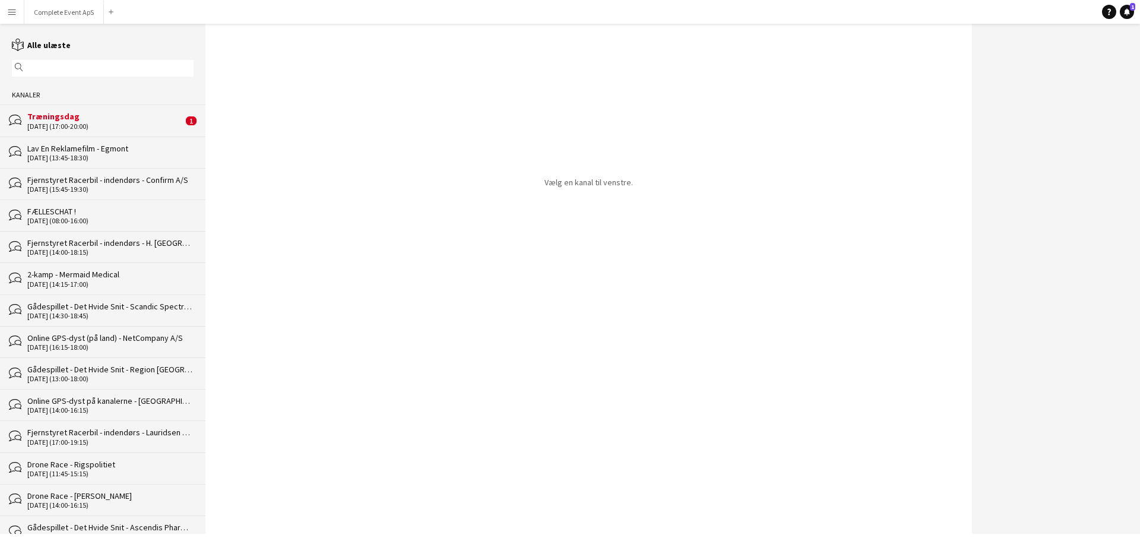
click at [111, 122] on div "[DATE] (17:00-20:00)" at bounding box center [105, 126] width 156 height 8
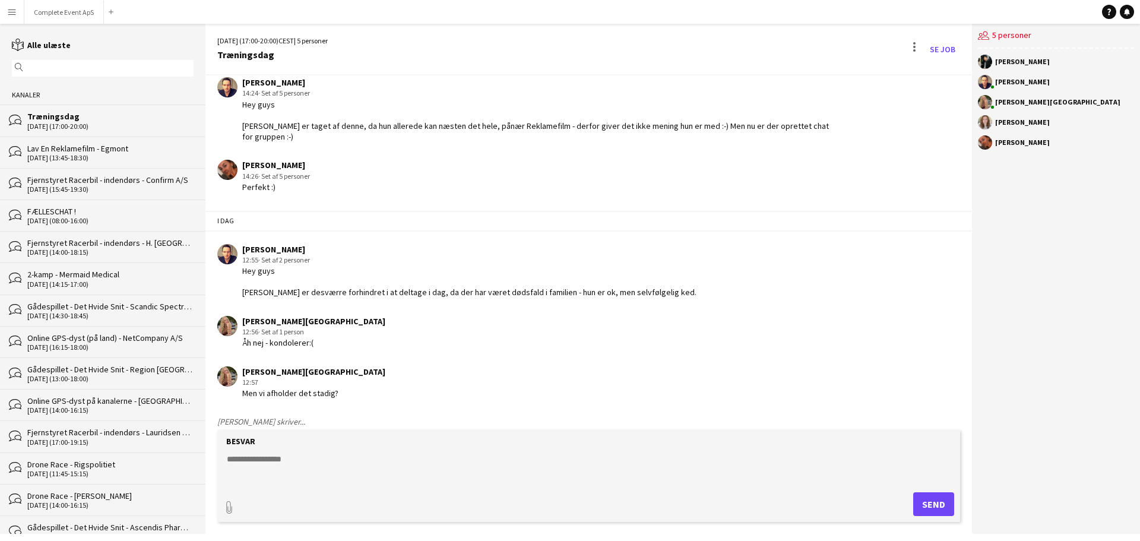
scroll to position [125, 0]
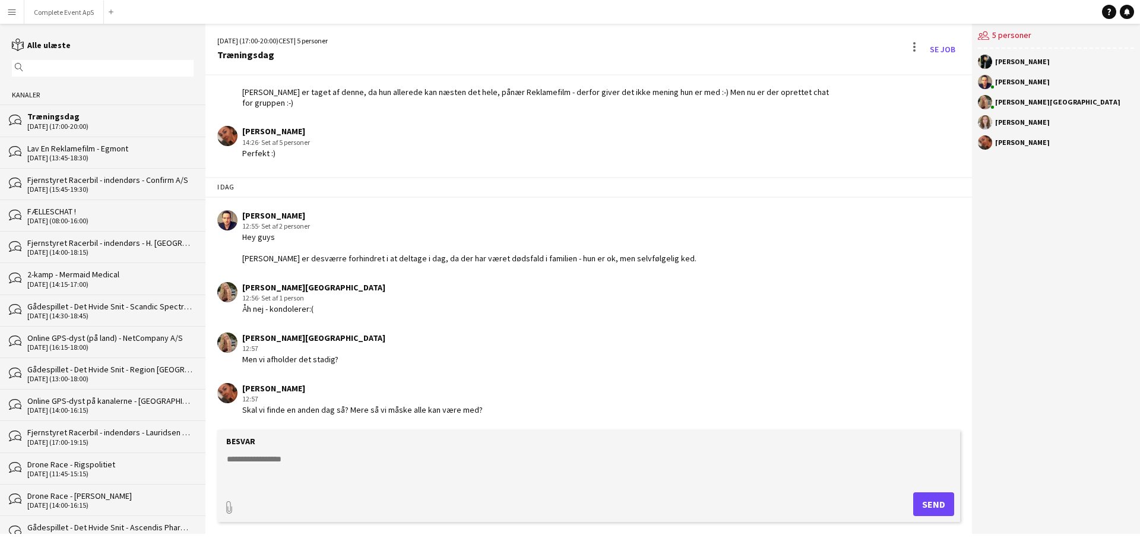
click at [401, 473] on textarea at bounding box center [591, 468] width 731 height 31
click at [352, 464] on textarea at bounding box center [591, 468] width 731 height 31
type textarea "**********"
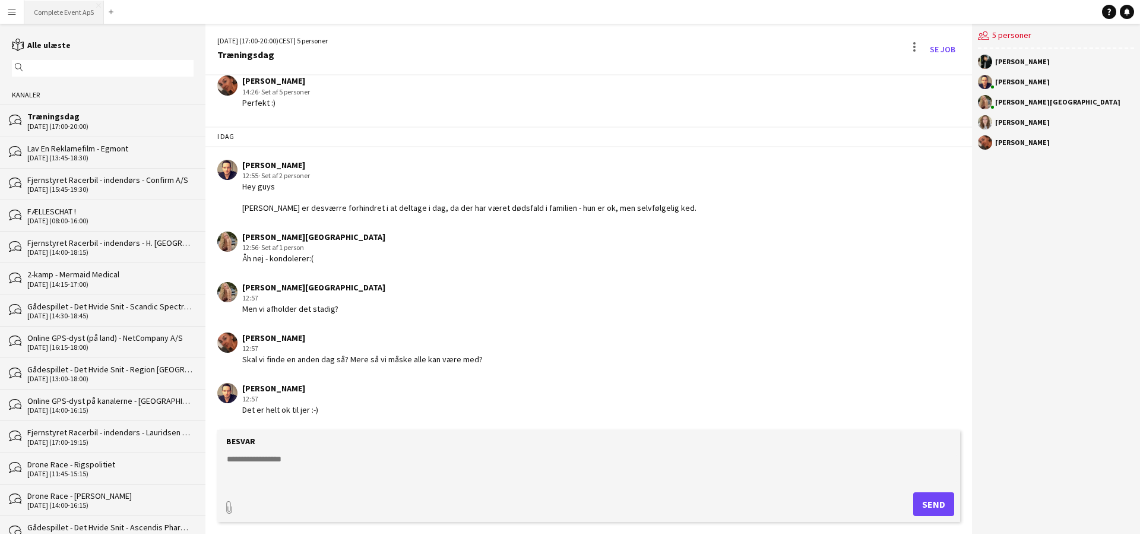
click at [64, 12] on button "Complete Event ApS Luk" at bounding box center [64, 12] width 80 height 23
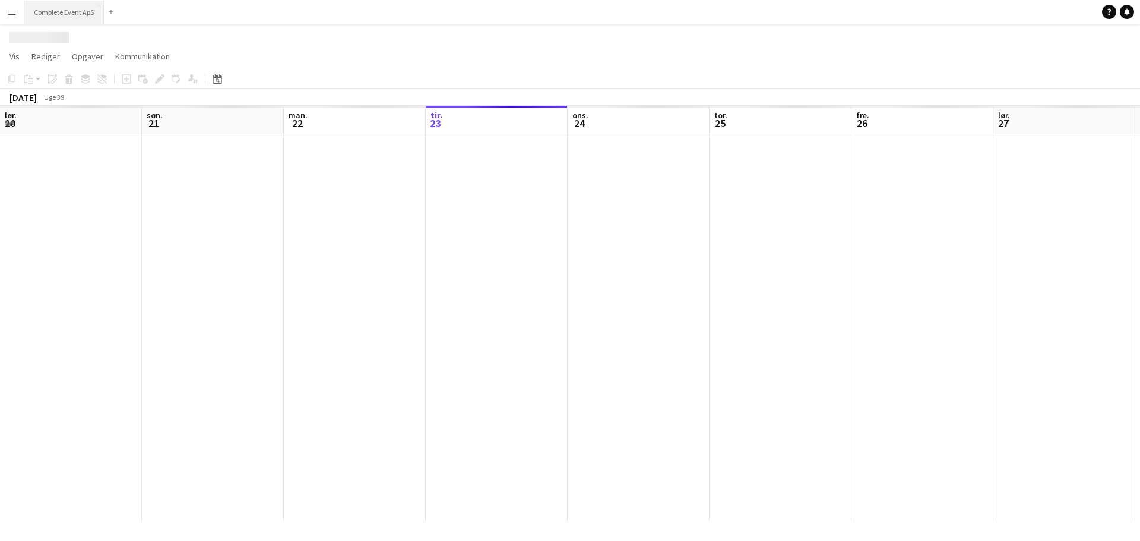
scroll to position [0, 284]
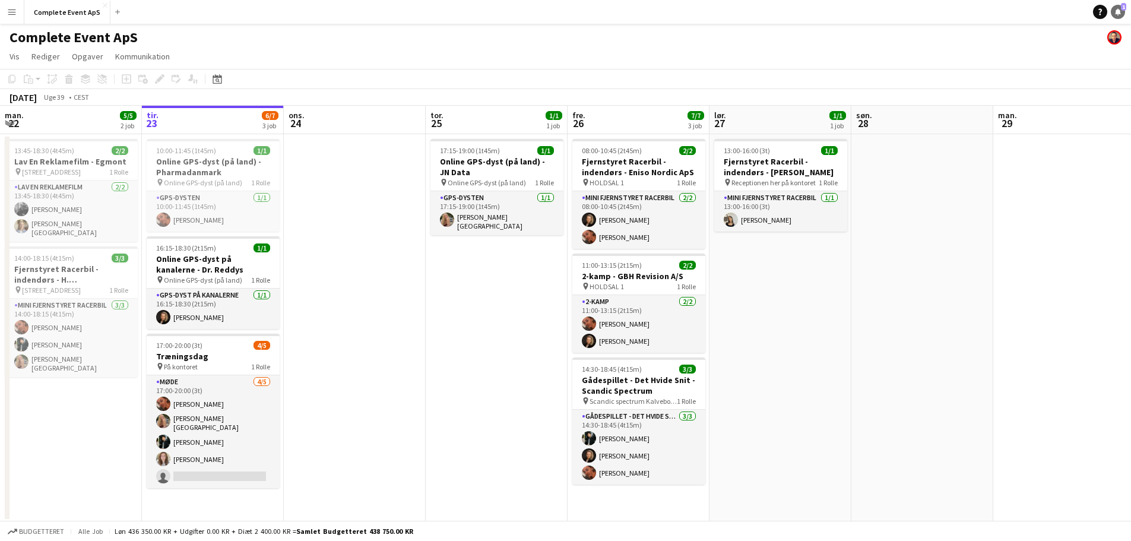
click at [1121, 14] on icon "Notifikationer" at bounding box center [1117, 11] width 7 height 7
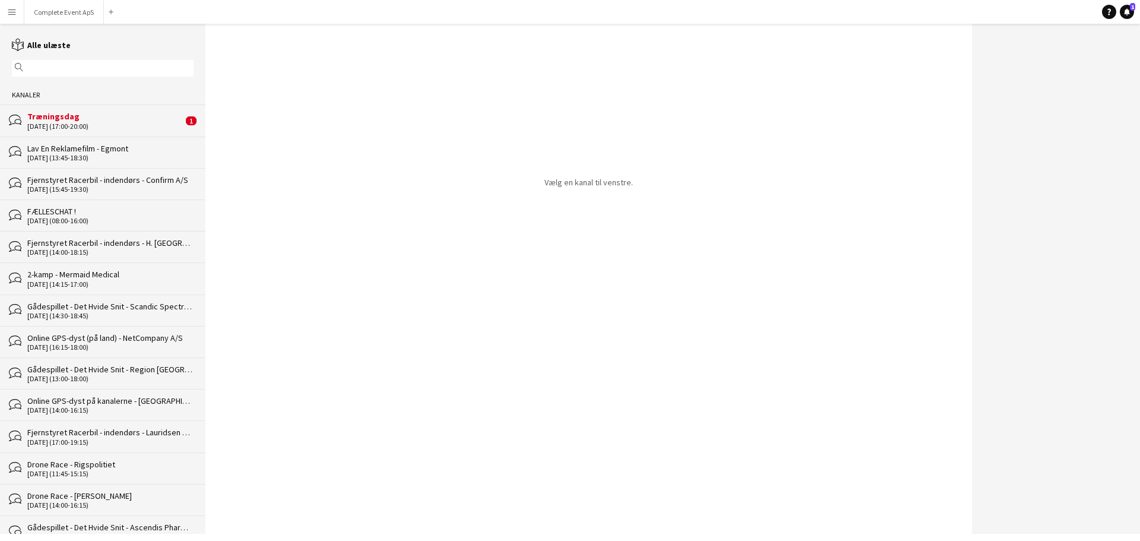
click at [66, 123] on div "[DATE] (17:00-20:00)" at bounding box center [105, 126] width 156 height 8
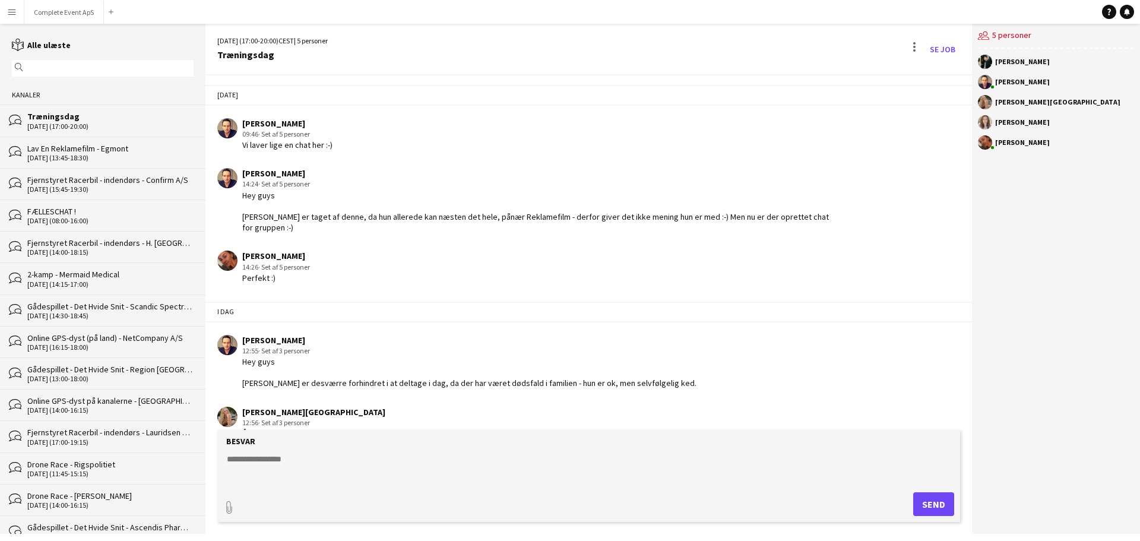
scroll to position [226, 0]
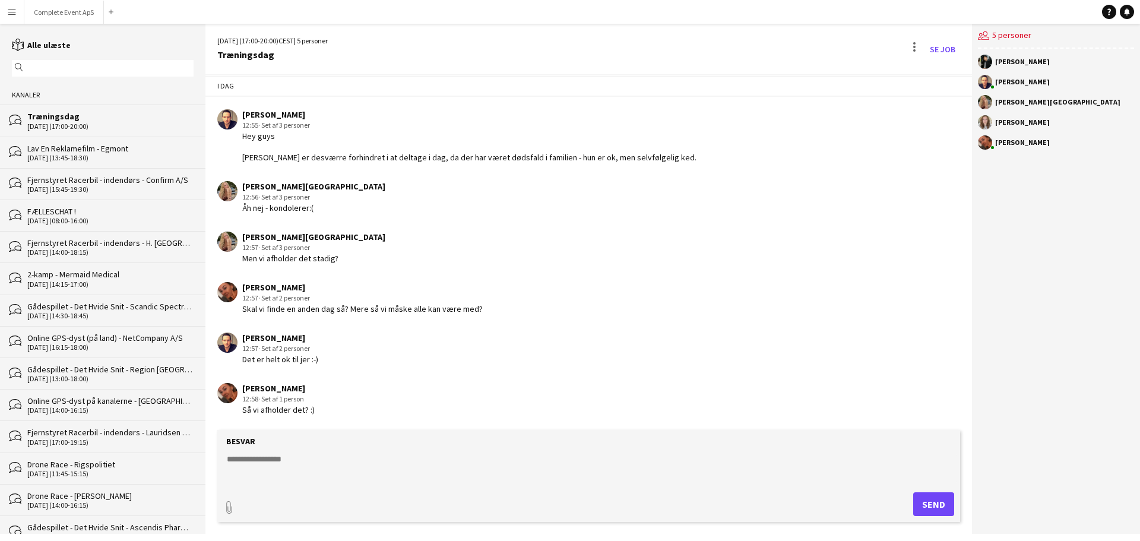
click at [328, 474] on textarea at bounding box center [591, 468] width 731 height 31
type textarea "**********"
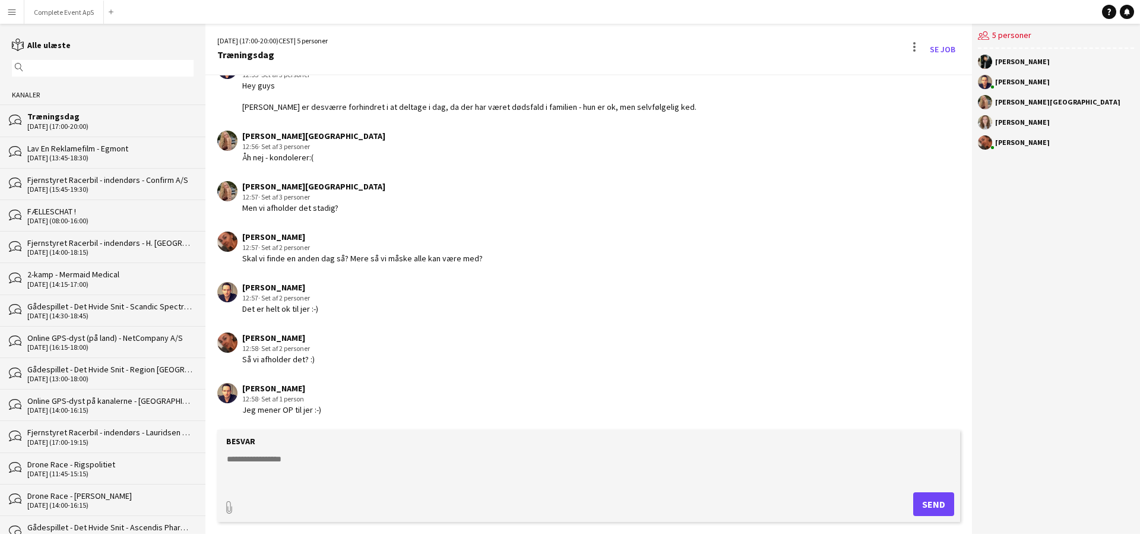
scroll to position [327, 0]
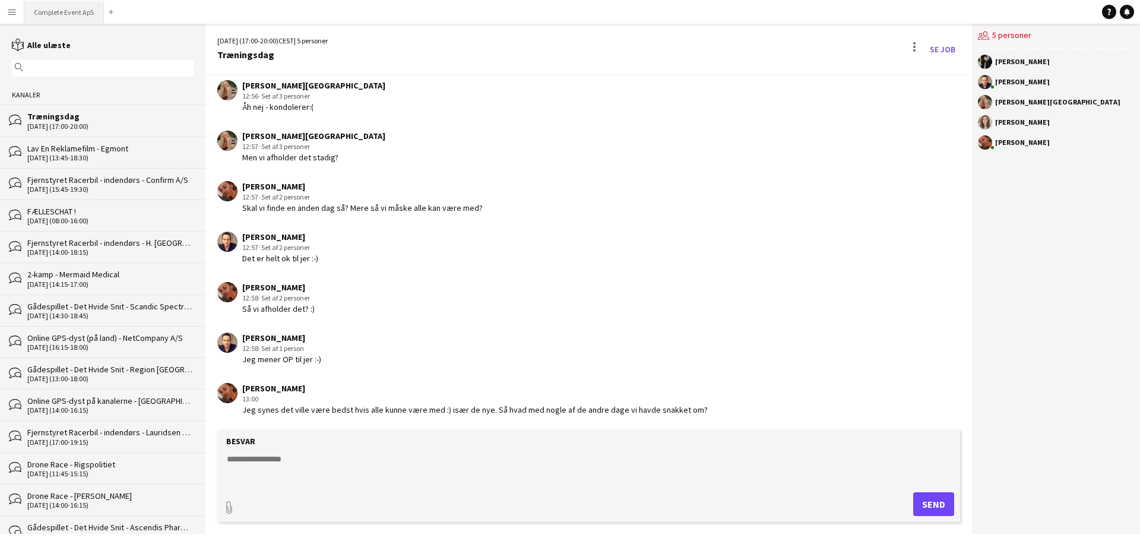
click at [63, 8] on button "Complete Event ApS Luk" at bounding box center [64, 12] width 80 height 23
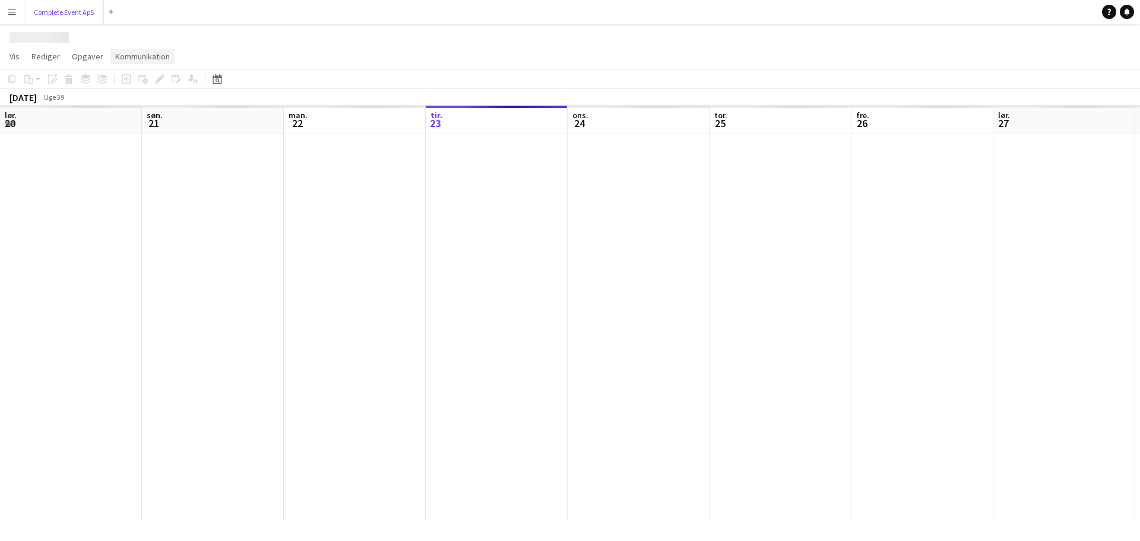
scroll to position [0, 284]
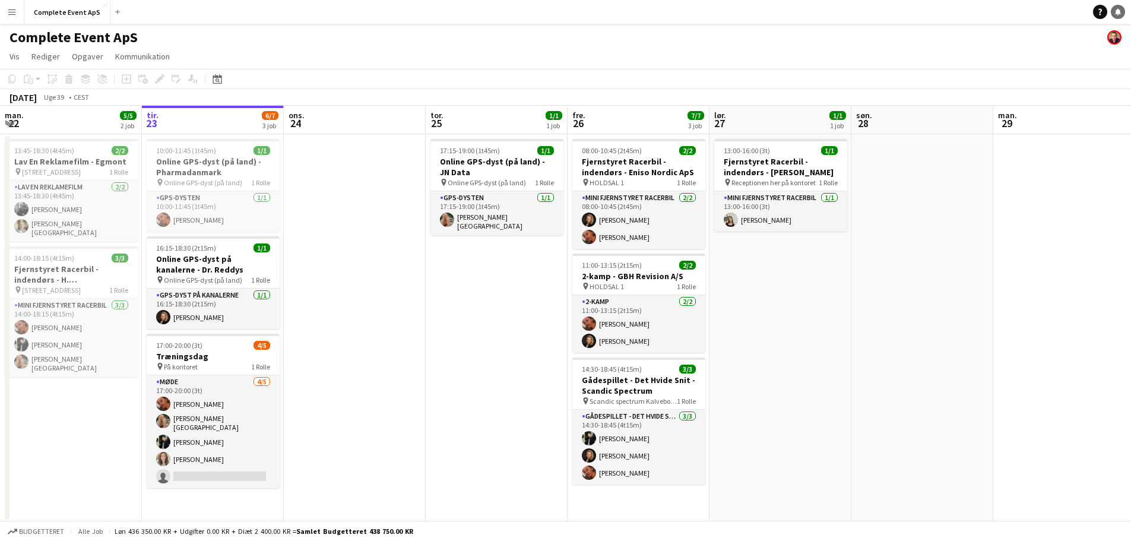
click at [1116, 11] on icon at bounding box center [1118, 11] width 6 height 6
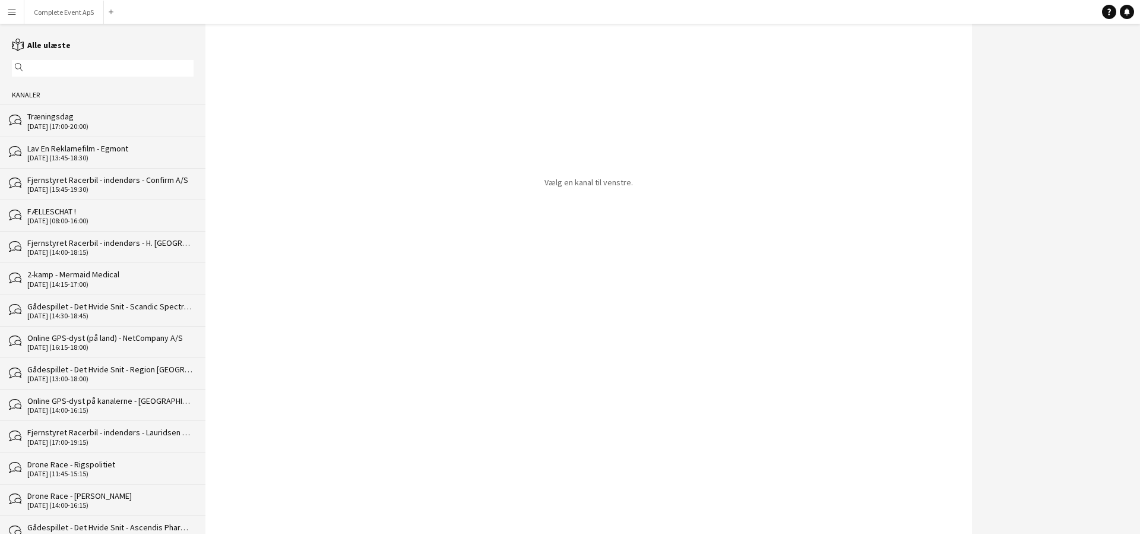
click at [104, 112] on div "Træningsdag" at bounding box center [110, 116] width 166 height 11
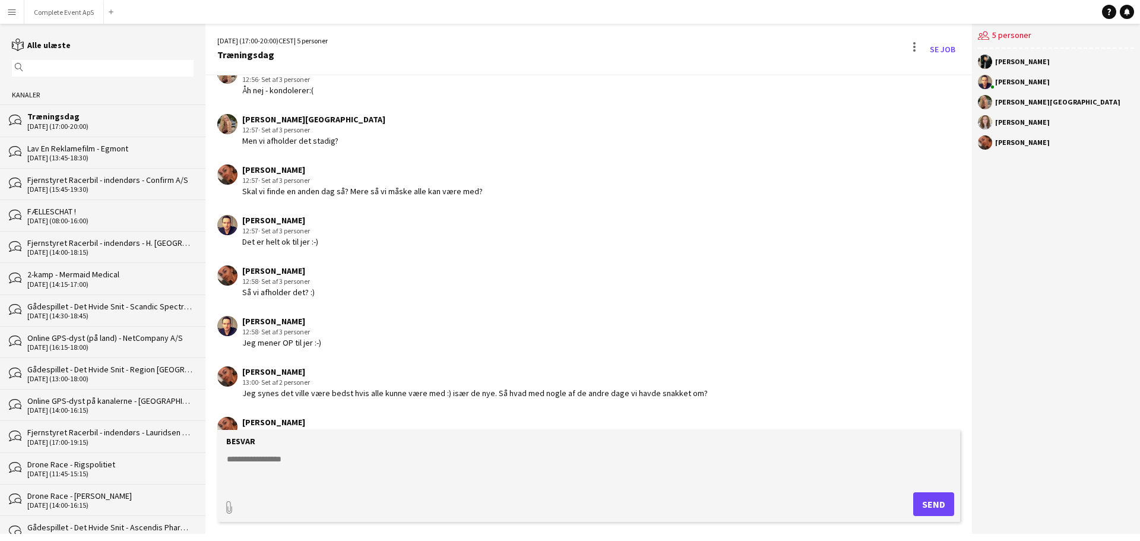
scroll to position [377, 0]
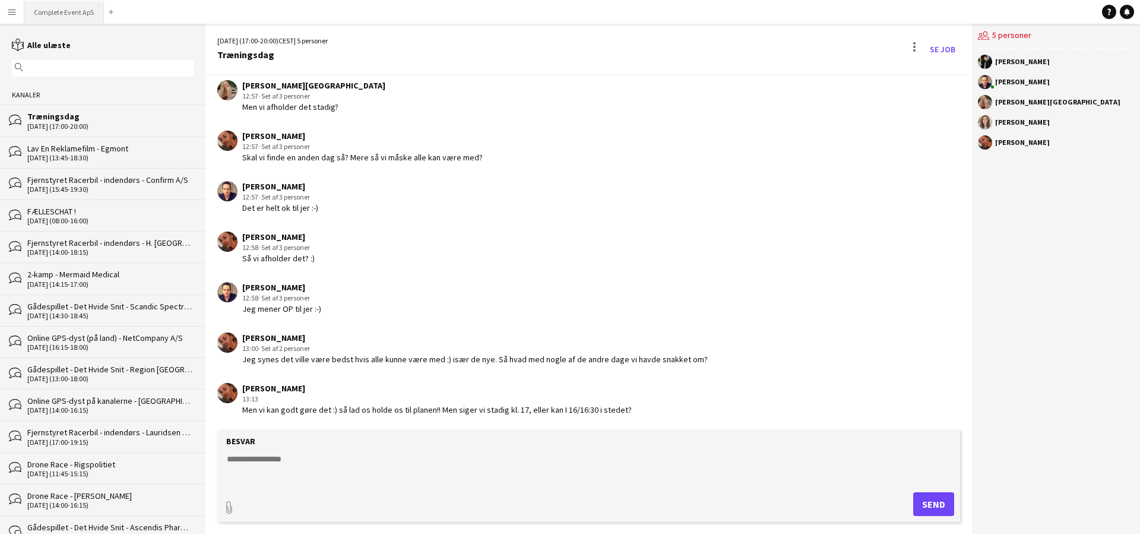
click at [63, 9] on button "Complete Event ApS Luk" at bounding box center [64, 12] width 80 height 23
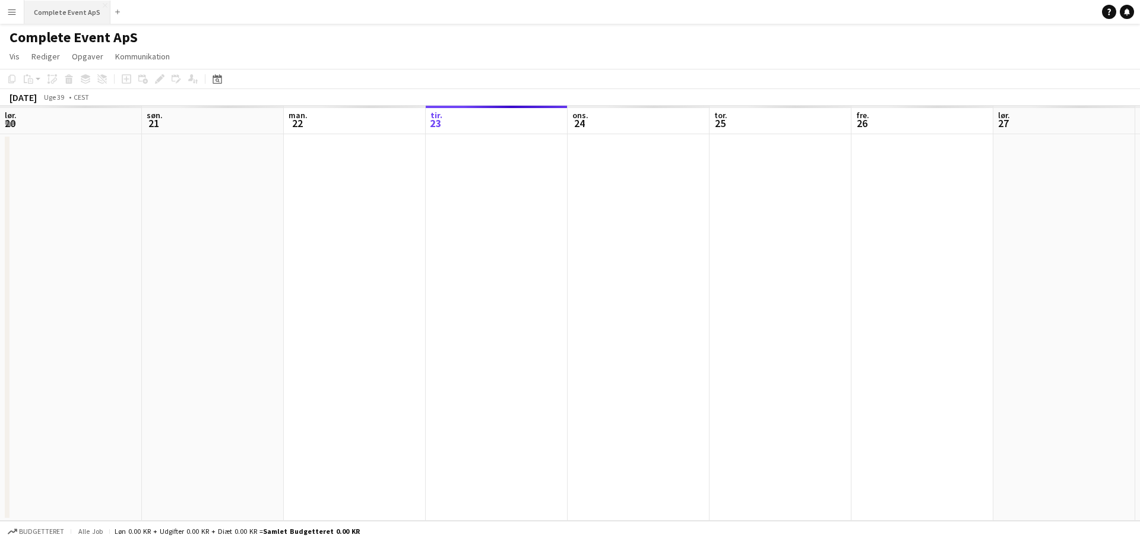
scroll to position [0, 284]
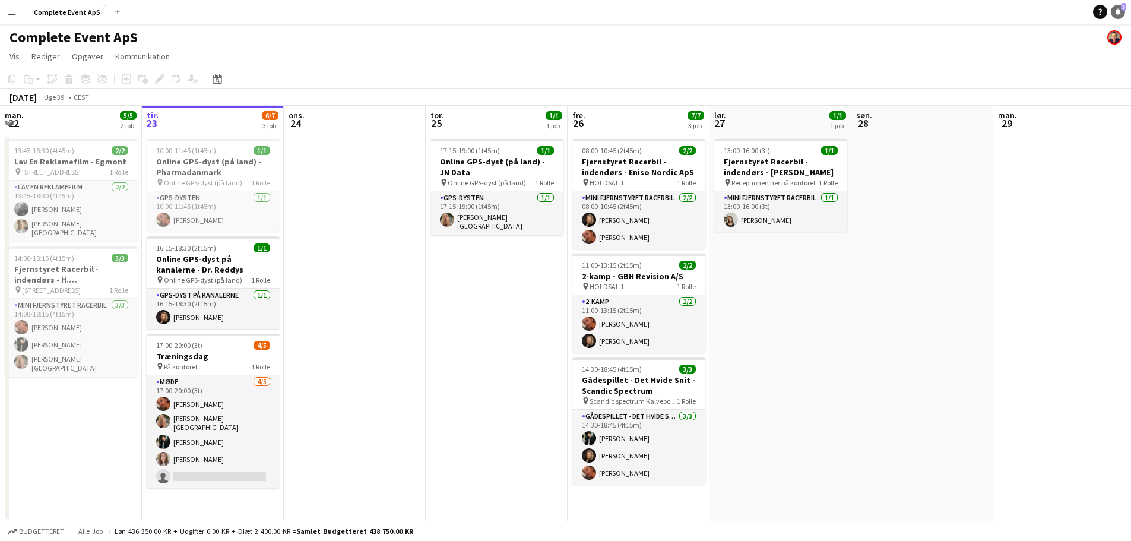
click at [1122, 14] on link "Notifikationer 3" at bounding box center [1118, 12] width 14 height 14
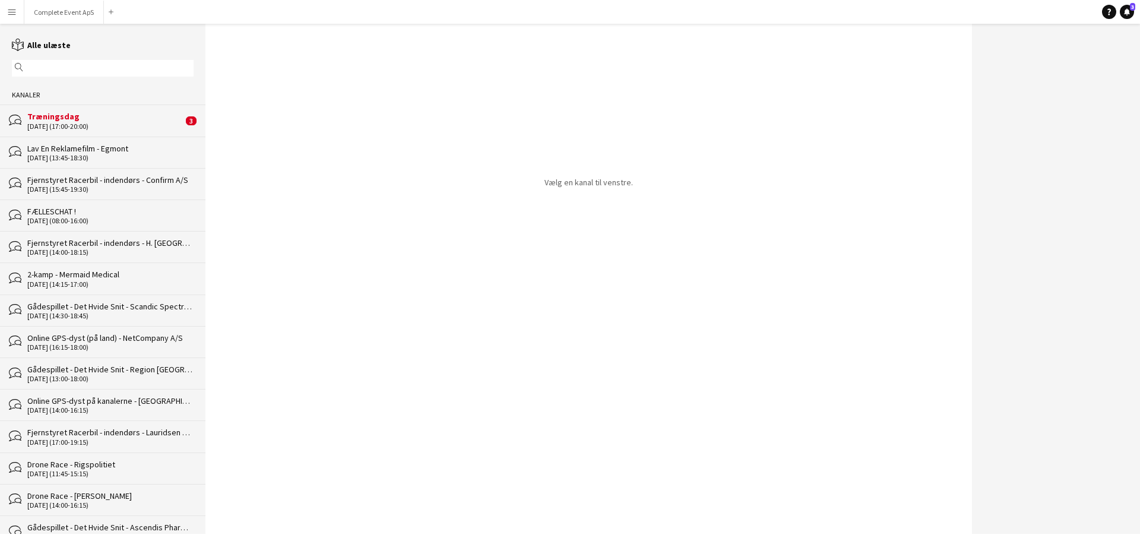
click at [137, 125] on div "[DATE] (17:00-20:00)" at bounding box center [105, 126] width 156 height 8
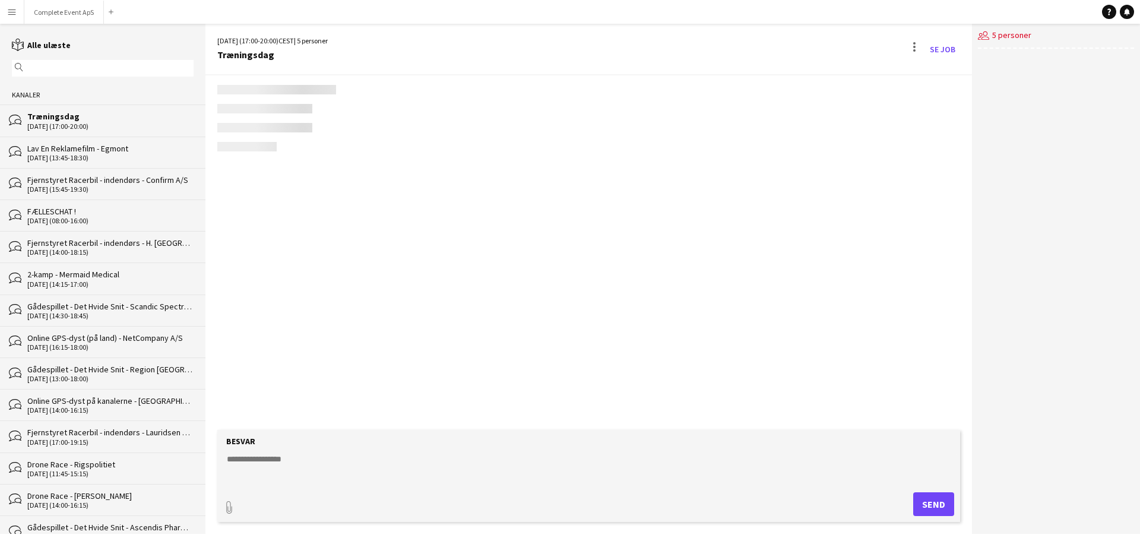
scroll to position [528, 0]
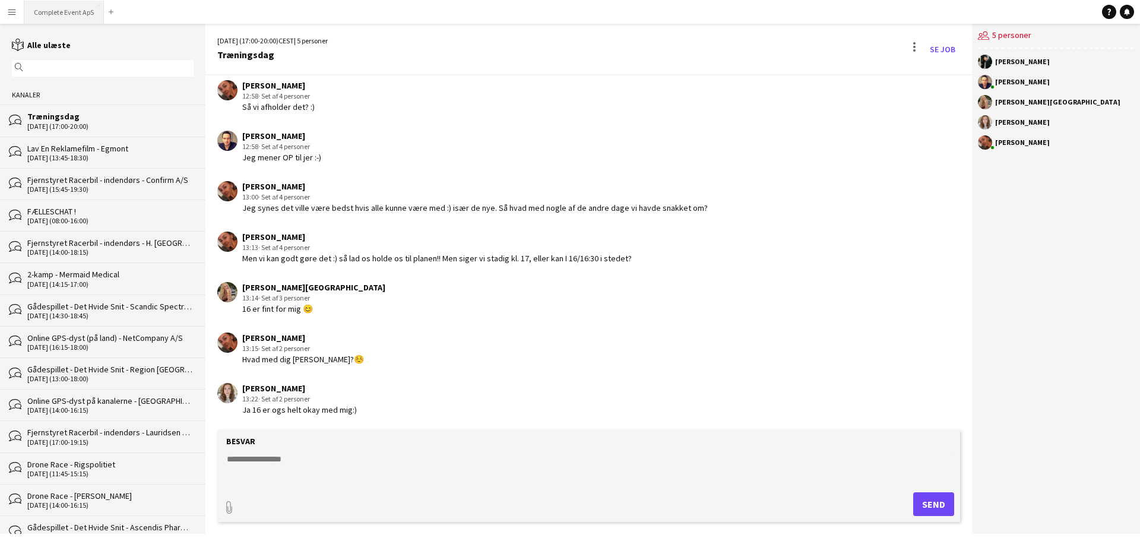
click at [52, 10] on button "Complete Event ApS Luk" at bounding box center [64, 12] width 80 height 23
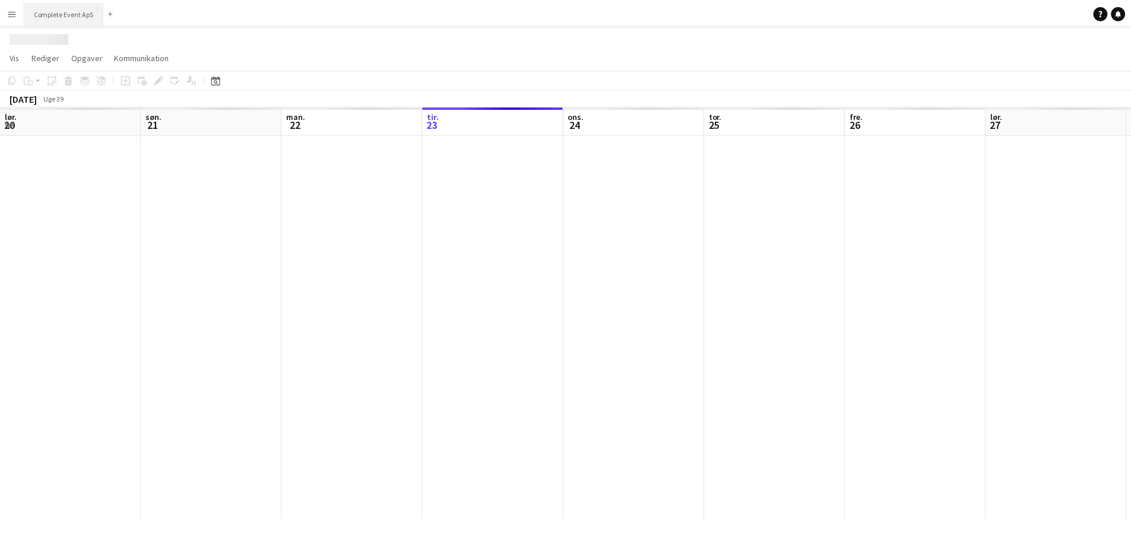
scroll to position [0, 284]
